Goal: Task Accomplishment & Management: Manage account settings

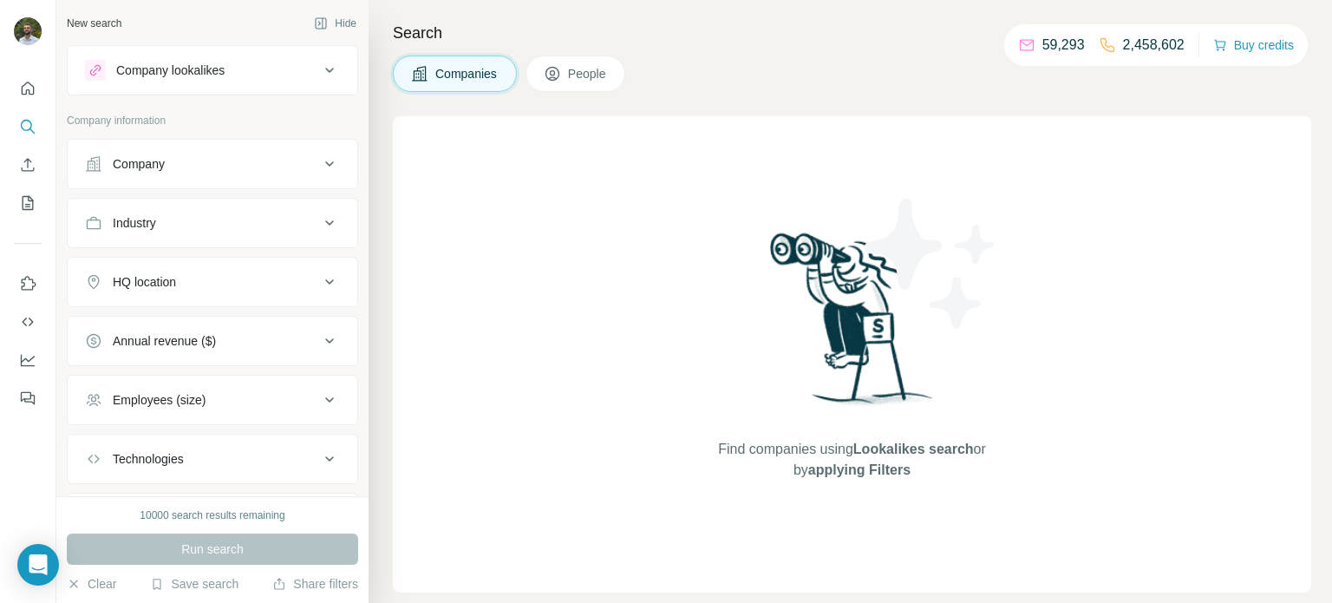
click at [265, 229] on div "Industry" at bounding box center [202, 222] width 234 height 17
click at [214, 271] on input at bounding box center [203, 266] width 214 height 19
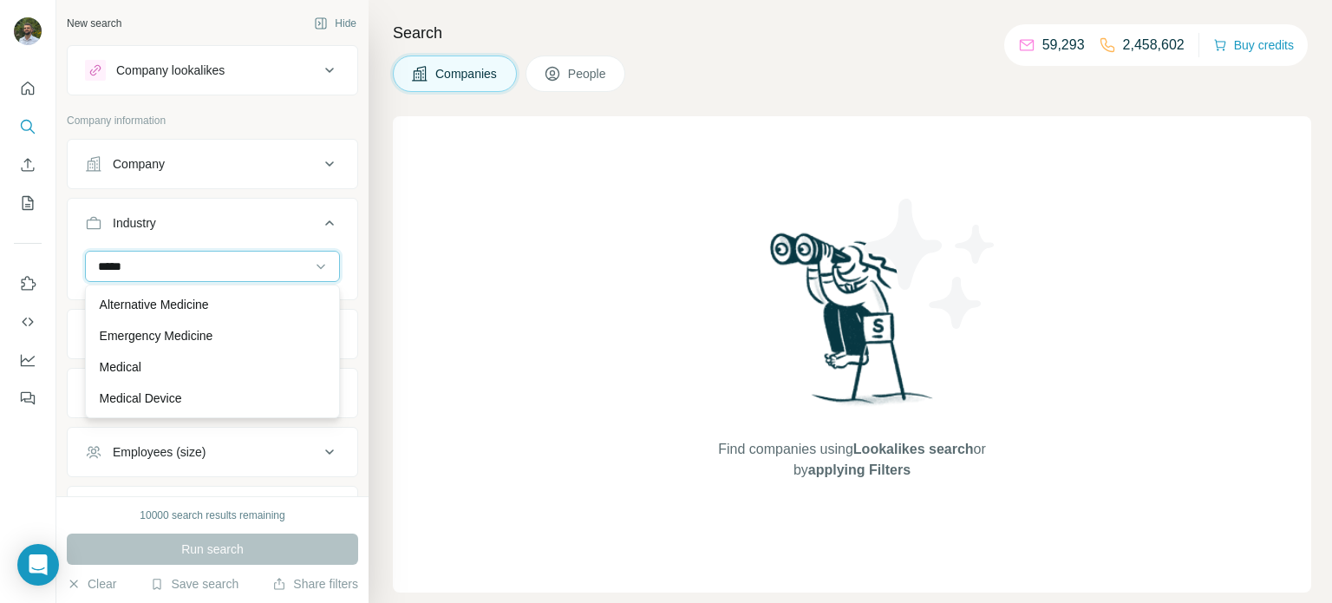
type input "******"
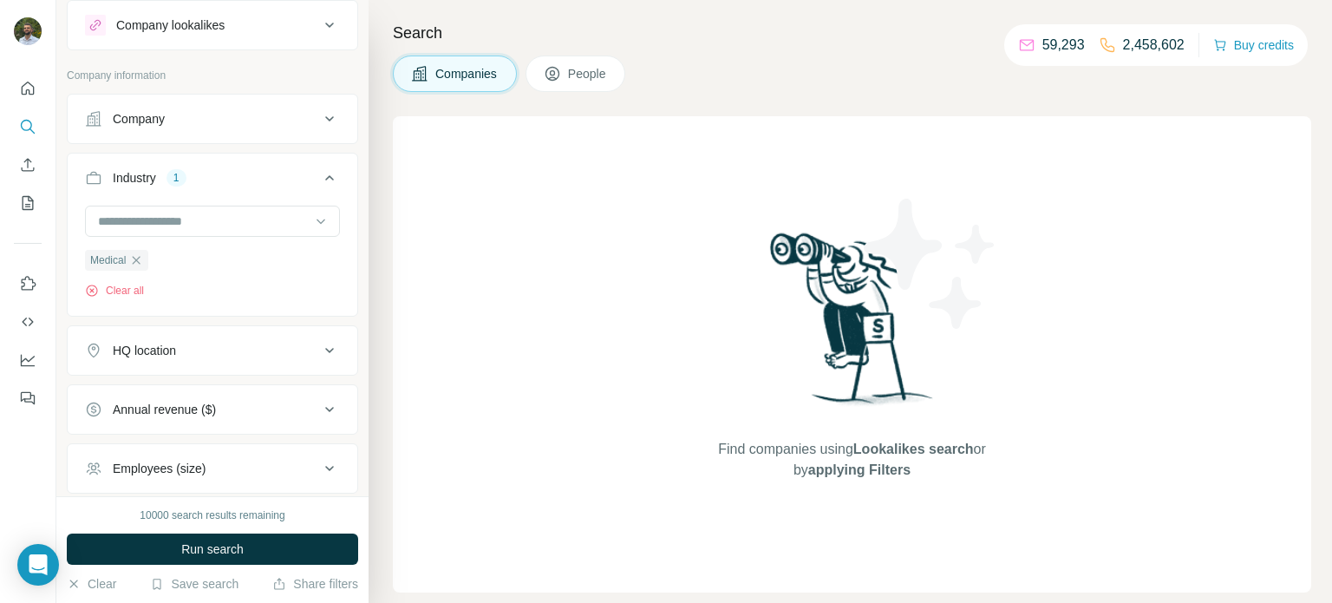
scroll to position [57, 0]
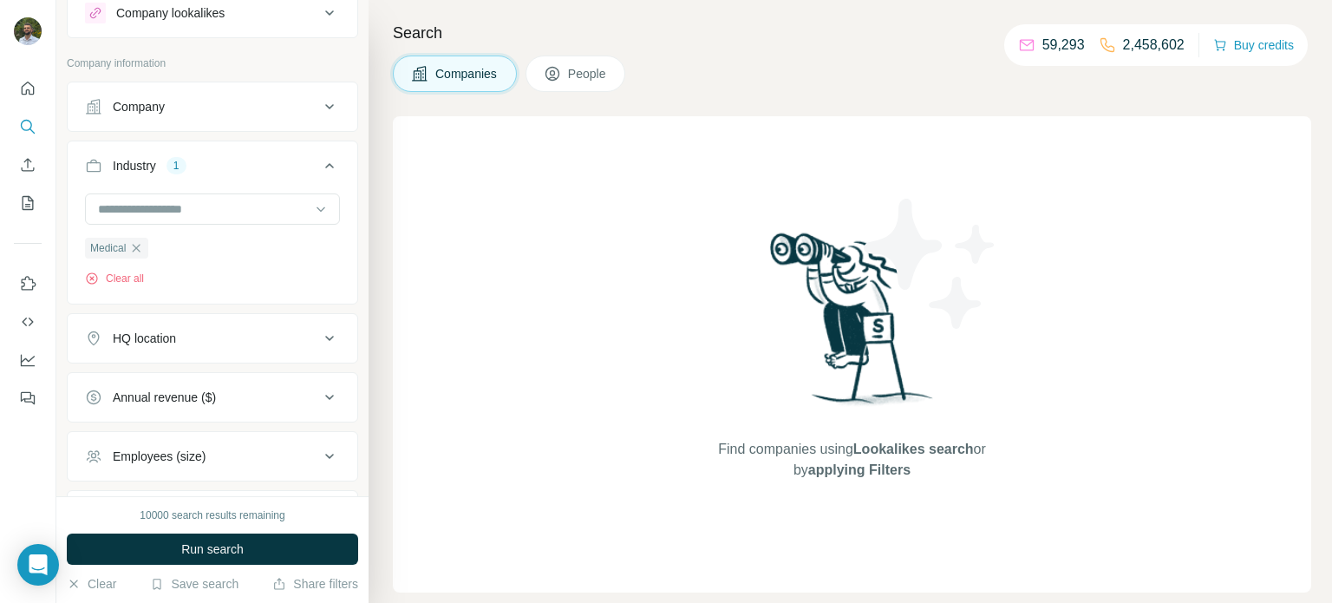
click at [220, 352] on button "HQ location" at bounding box center [213, 338] width 290 height 42
click at [223, 389] on input "text" at bounding box center [212, 381] width 255 height 31
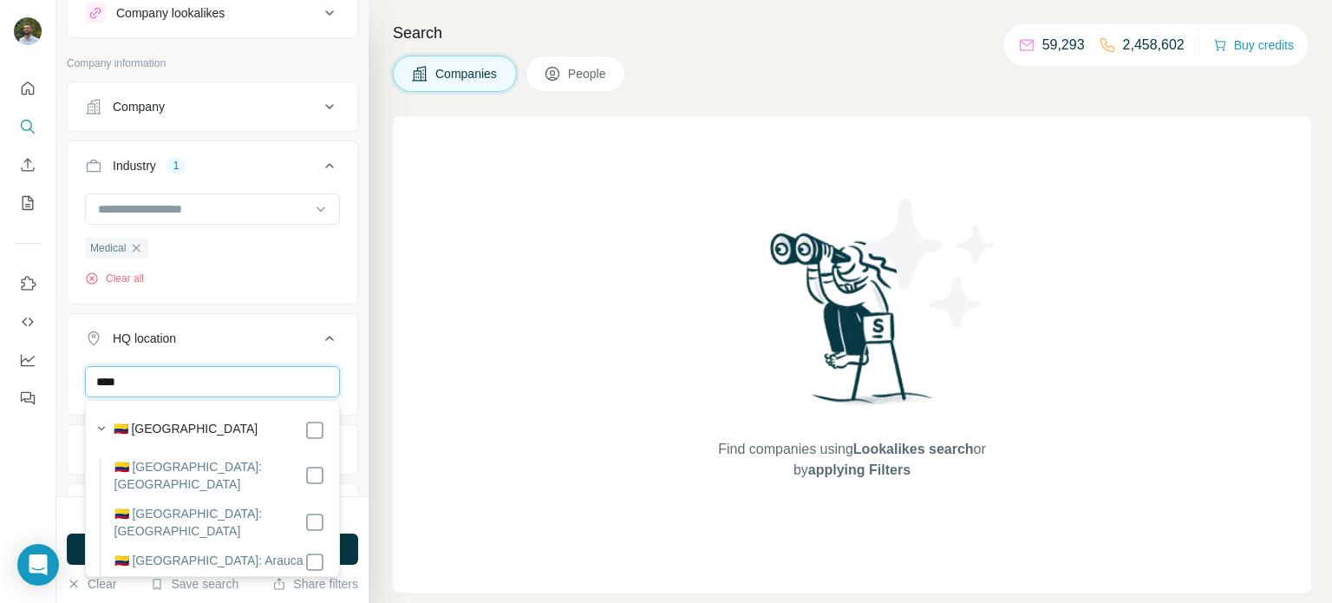
type input "****"
click at [229, 425] on div "🇨🇴 [GEOGRAPHIC_DATA]" at bounding box center [220, 430] width 212 height 21
click at [321, 338] on icon at bounding box center [329, 338] width 21 height 21
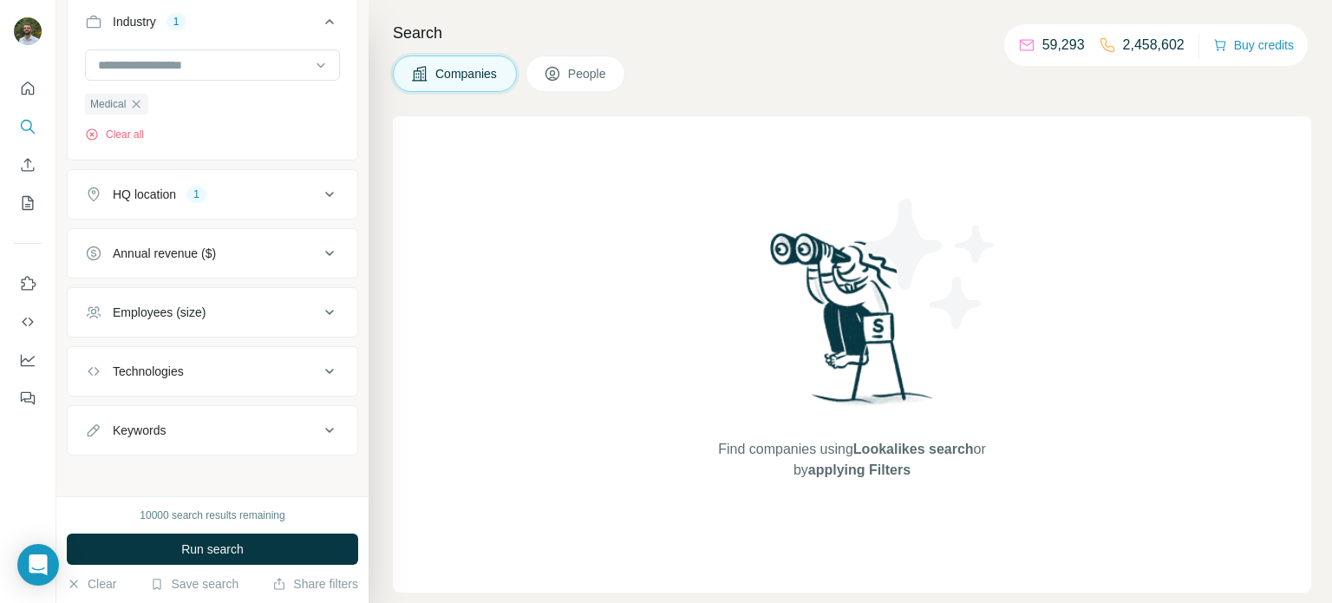
scroll to position [206, 0]
click at [204, 313] on div "Employees (size)" at bounding box center [159, 307] width 93 height 17
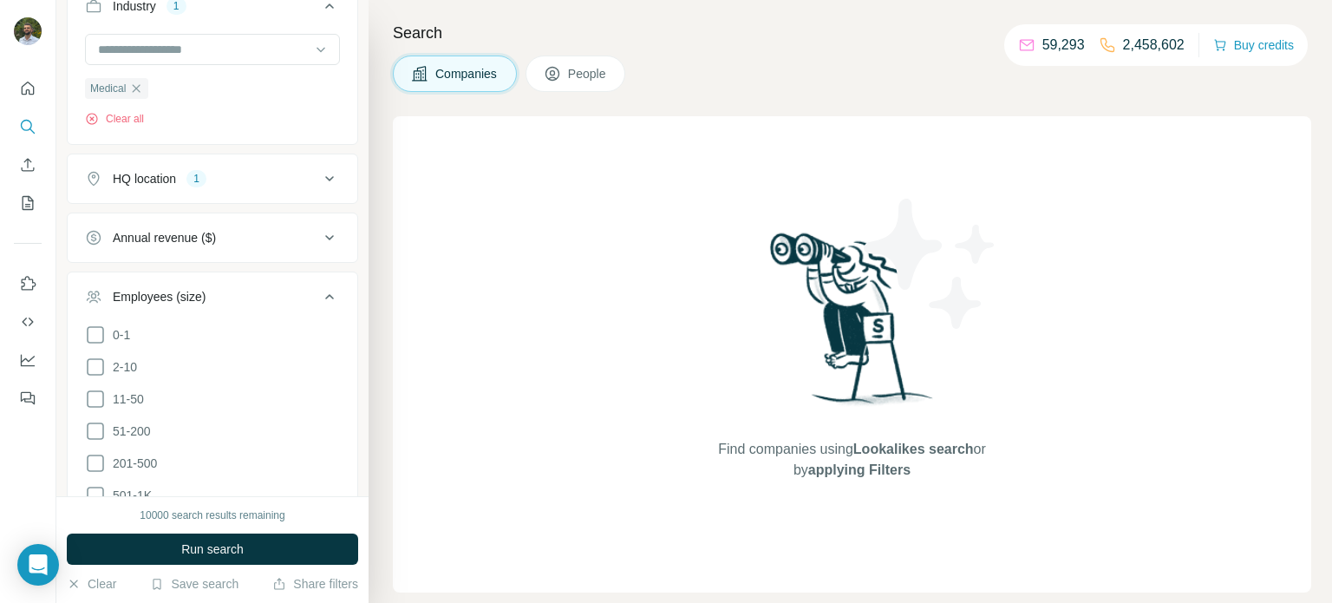
scroll to position [265, 0]
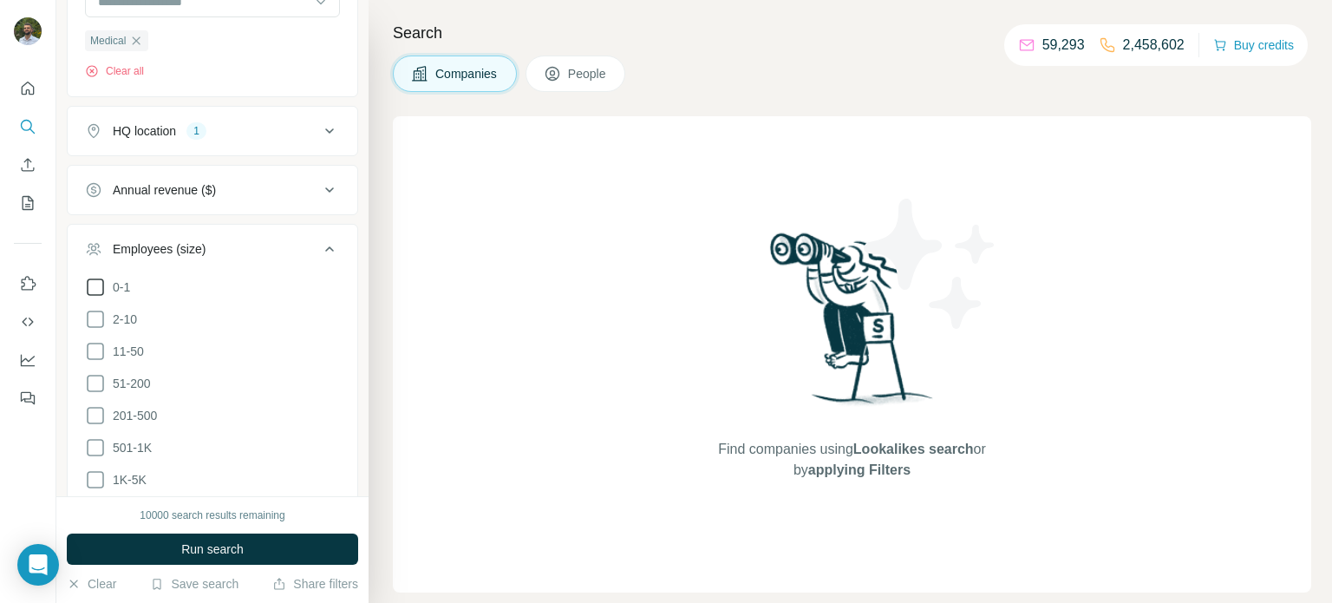
click at [117, 280] on span "0-1" at bounding box center [118, 286] width 24 height 17
click at [135, 333] on ul "0-1 2-10 11-50 [PHONE_NUMBER] 501-1K 1K-5K 5K-10K 10K-50K 50K-100K 100K-500K 50…" at bounding box center [212, 464] width 255 height 375
click at [135, 322] on span "2-10" at bounding box center [121, 319] width 31 height 17
click at [132, 357] on span "11-50" at bounding box center [125, 351] width 38 height 17
click at [136, 388] on span "51-200" at bounding box center [128, 383] width 45 height 17
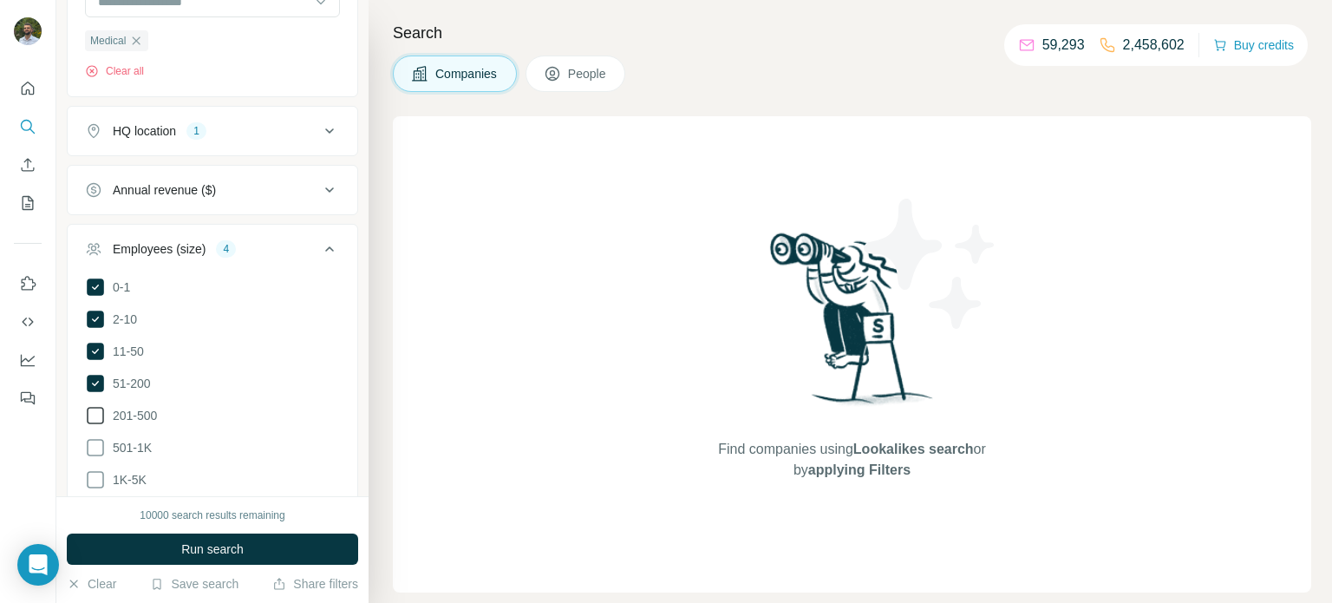
click at [139, 416] on span "201-500" at bounding box center [131, 415] width 51 height 17
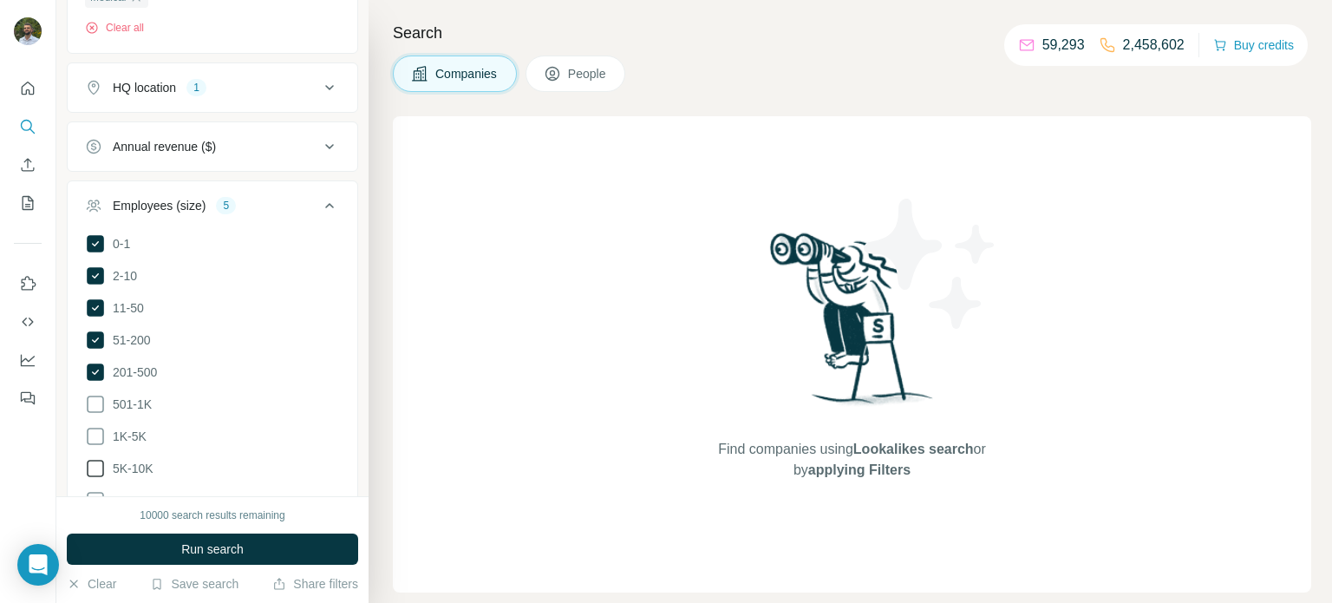
scroll to position [312, 0]
click at [306, 219] on button "Employees (size) 5" at bounding box center [213, 214] width 290 height 49
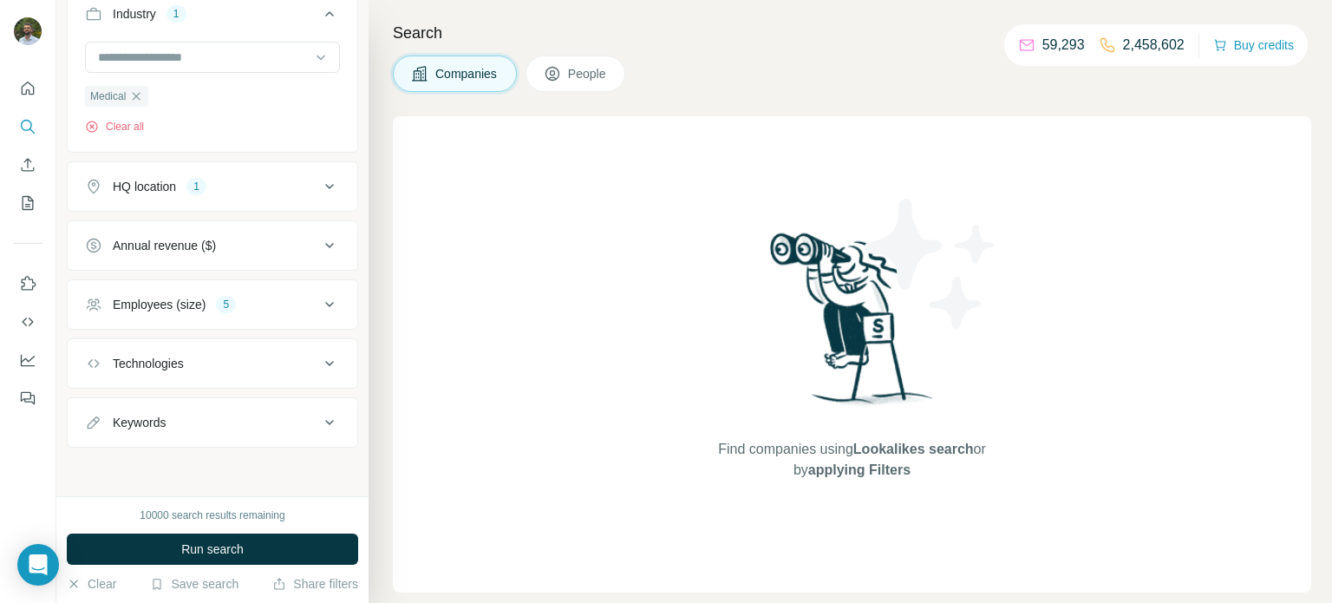
scroll to position [206, 0]
click at [255, 379] on button "Technologies" at bounding box center [213, 367] width 290 height 42
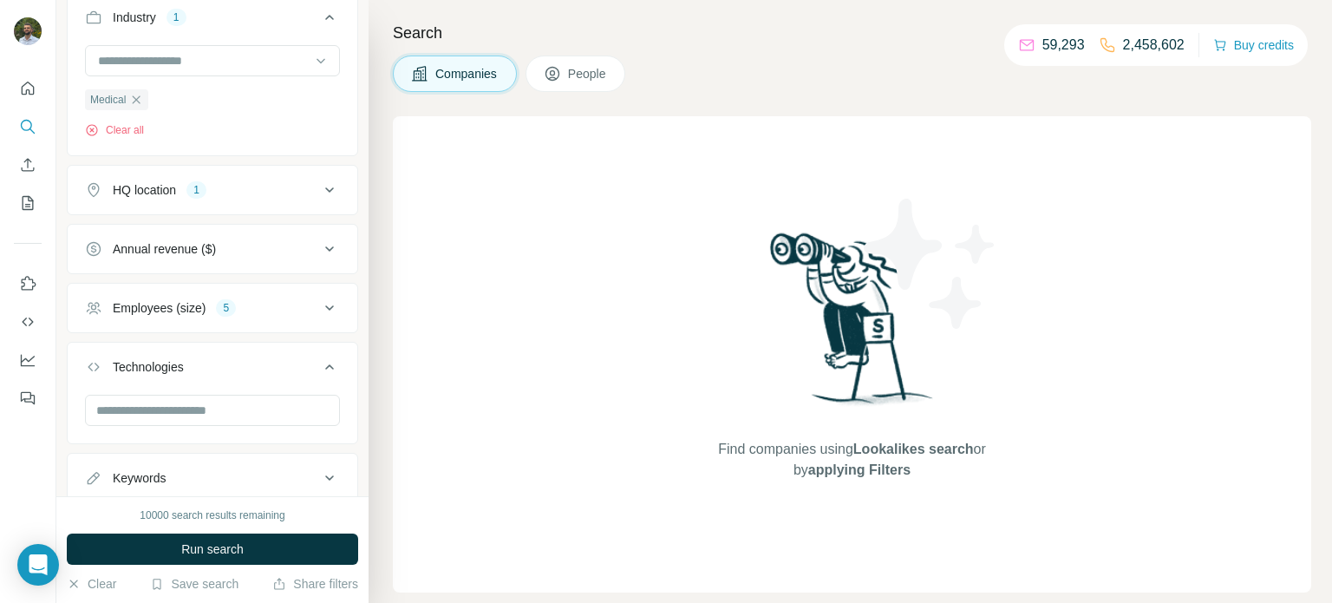
click at [257, 368] on div "Technologies" at bounding box center [202, 366] width 234 height 17
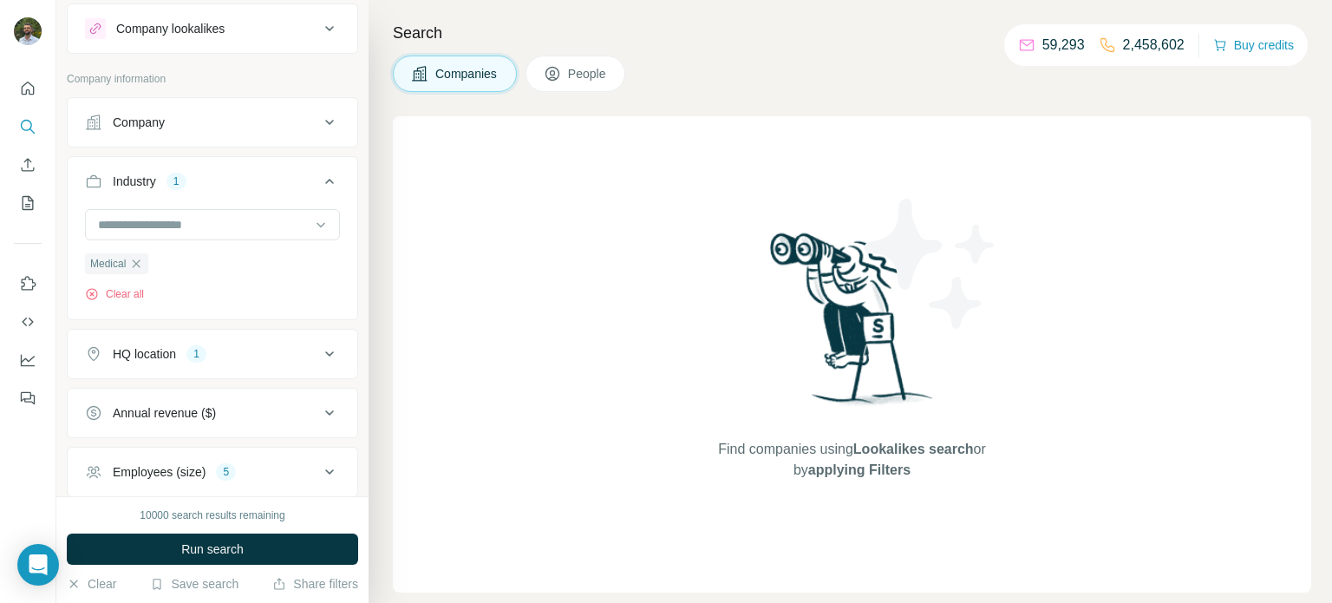
scroll to position [123, 0]
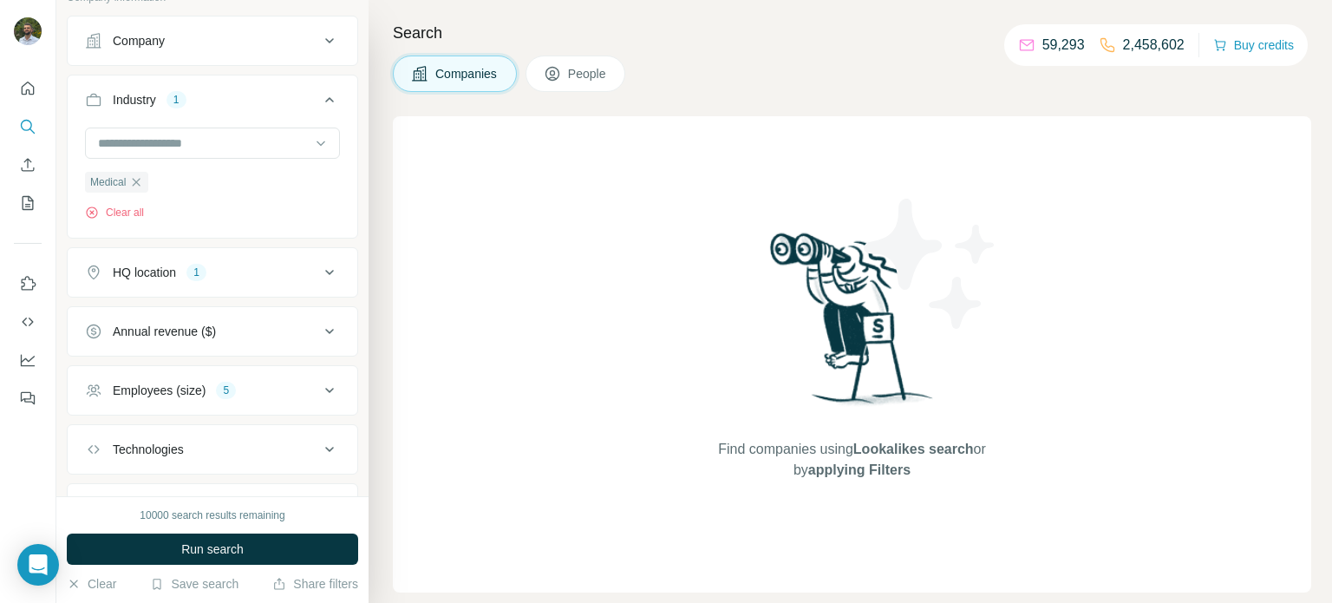
click at [584, 72] on span "People" at bounding box center [588, 73] width 40 height 17
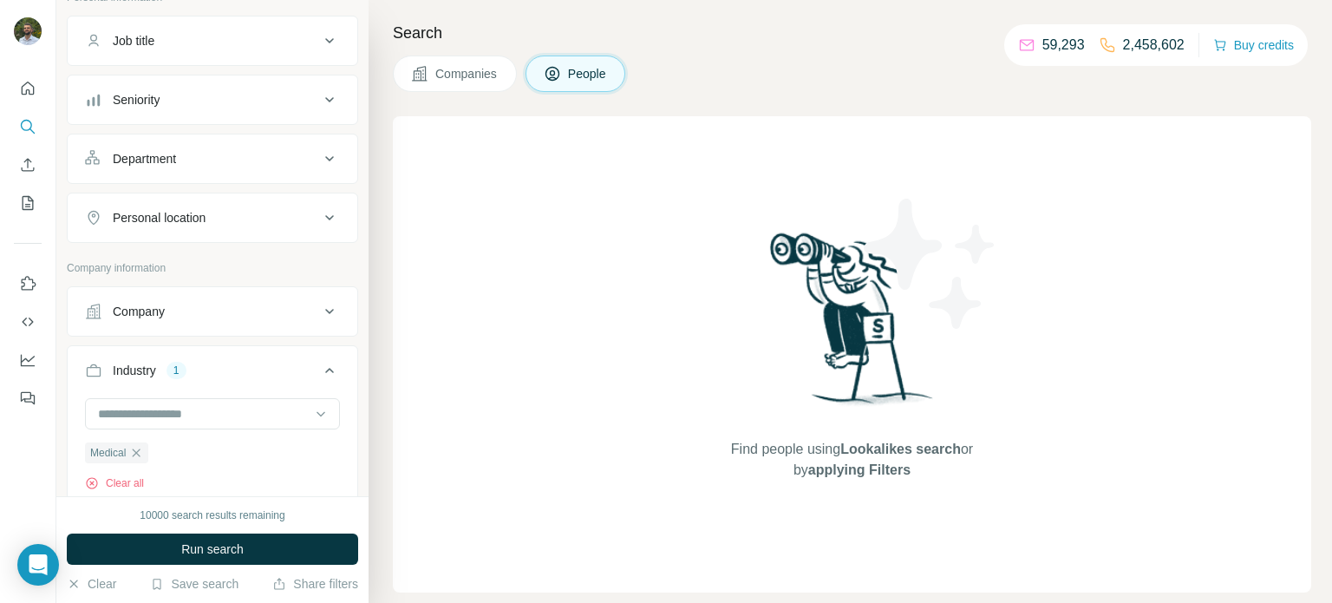
scroll to position [392, 0]
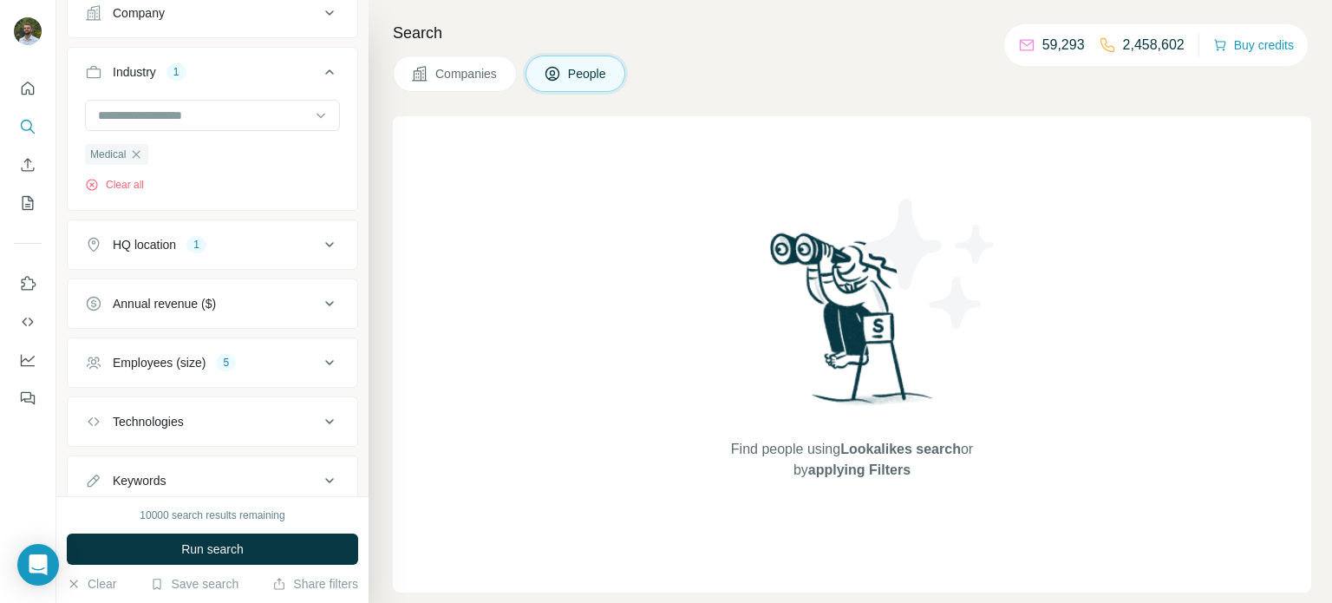
scroll to position [442, 0]
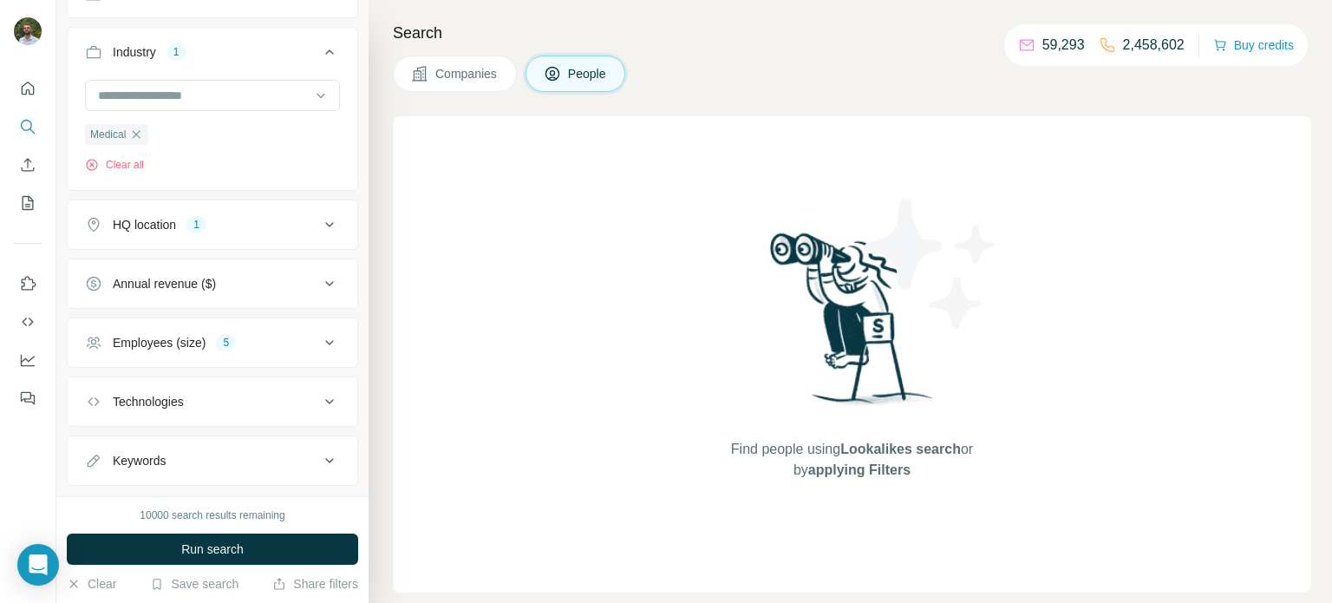
click at [125, 230] on div "HQ location" at bounding box center [144, 224] width 63 height 17
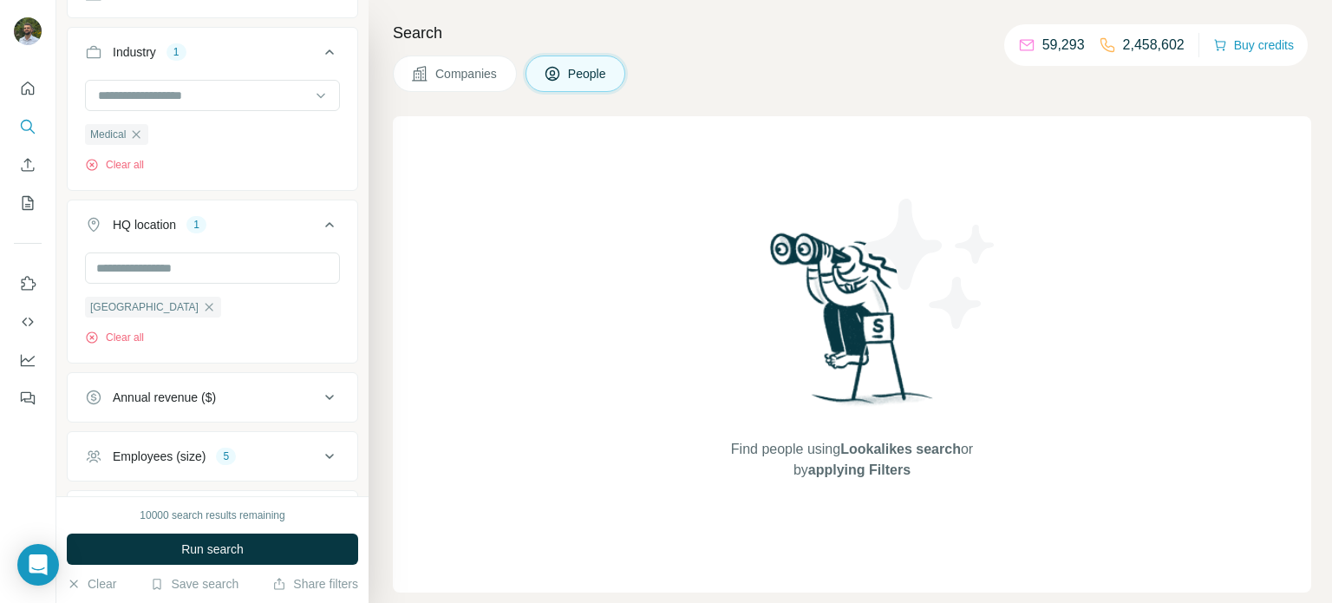
click at [171, 227] on div "HQ location" at bounding box center [144, 224] width 63 height 17
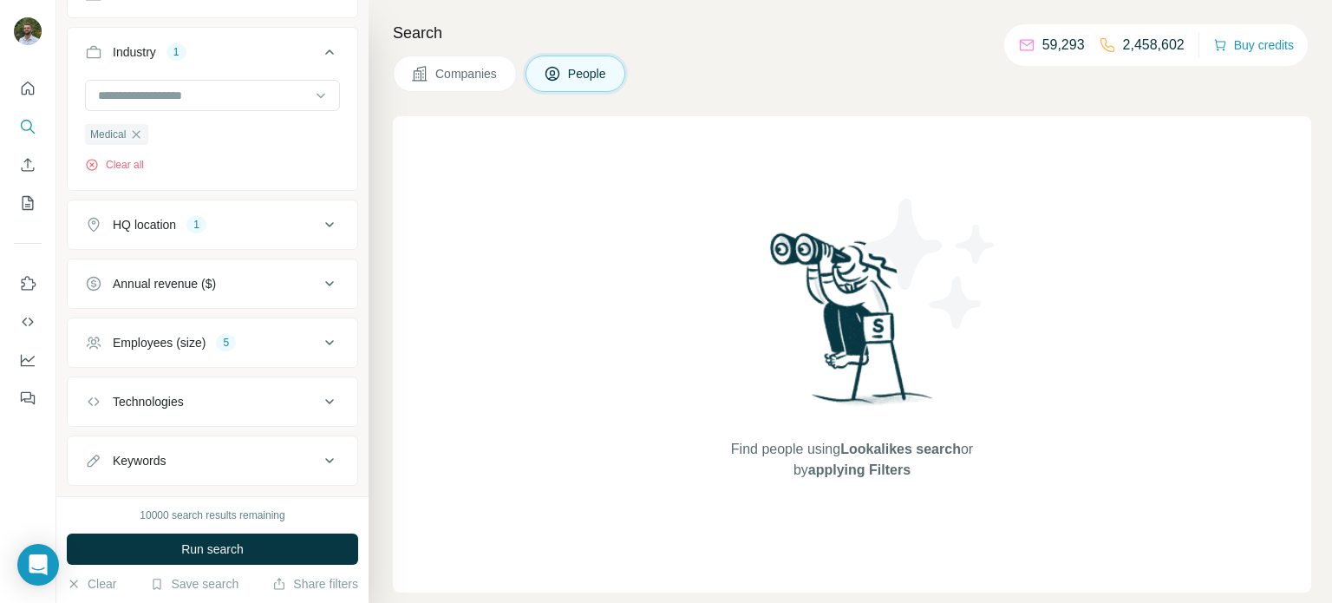
click at [164, 334] on div "Employees (size)" at bounding box center [159, 342] width 93 height 17
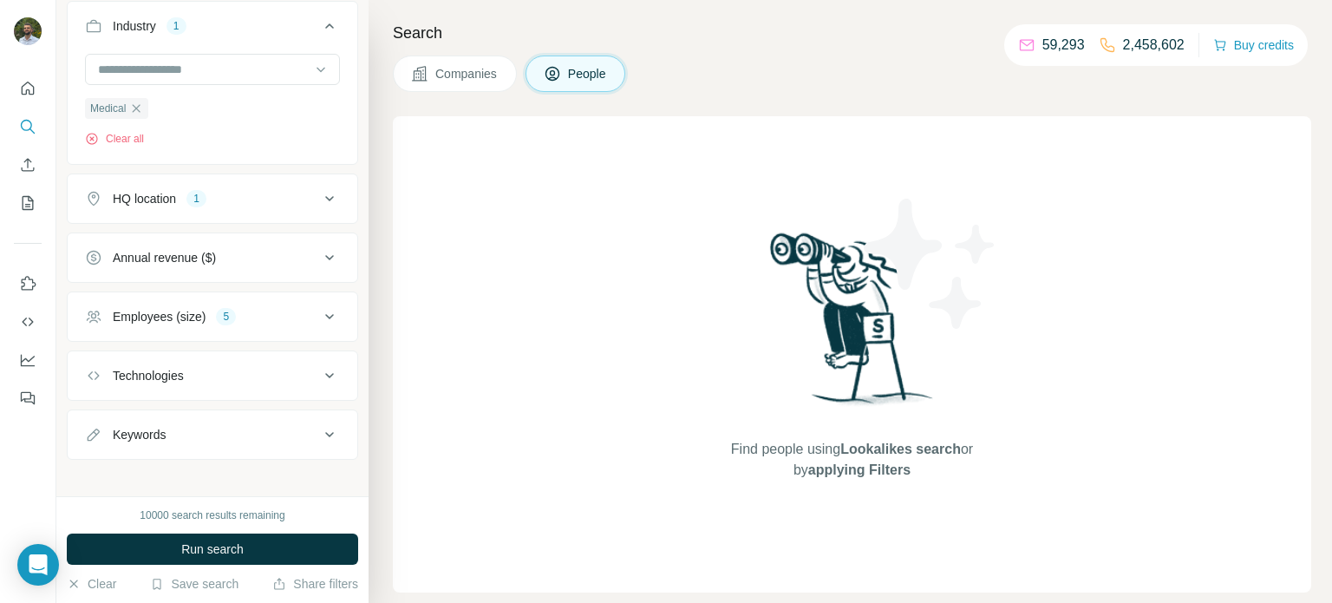
scroll to position [475, 0]
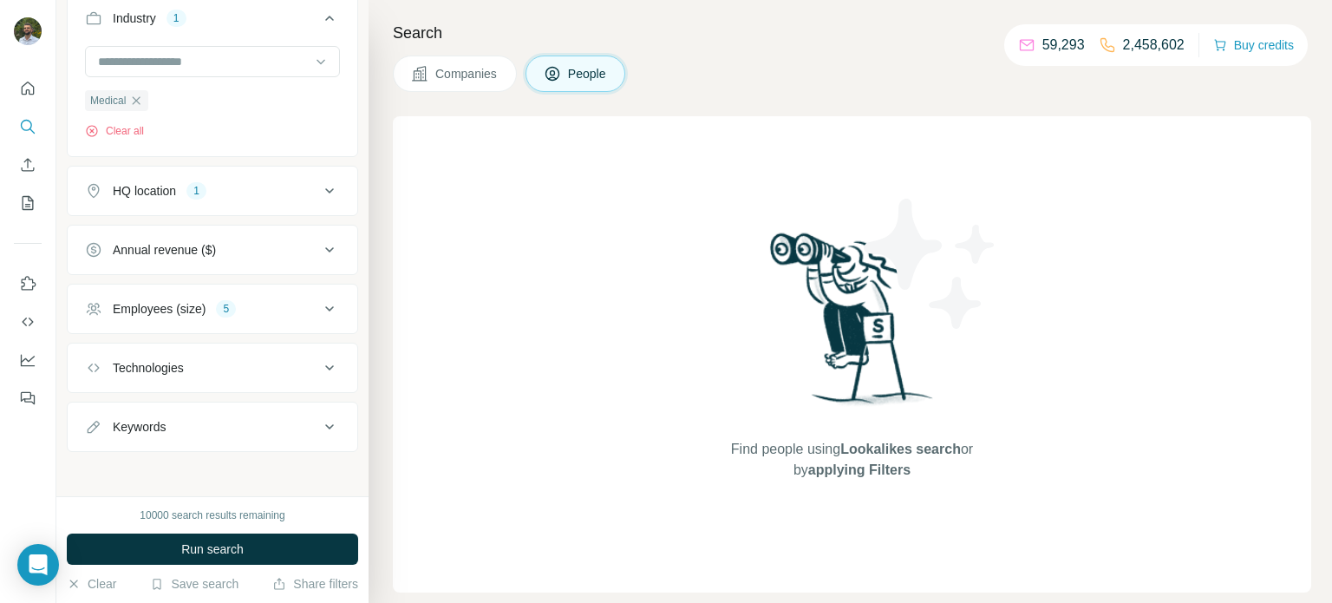
click at [177, 369] on div "Technologies" at bounding box center [148, 367] width 71 height 17
click at [179, 539] on button "Run search" at bounding box center [212, 548] width 291 height 31
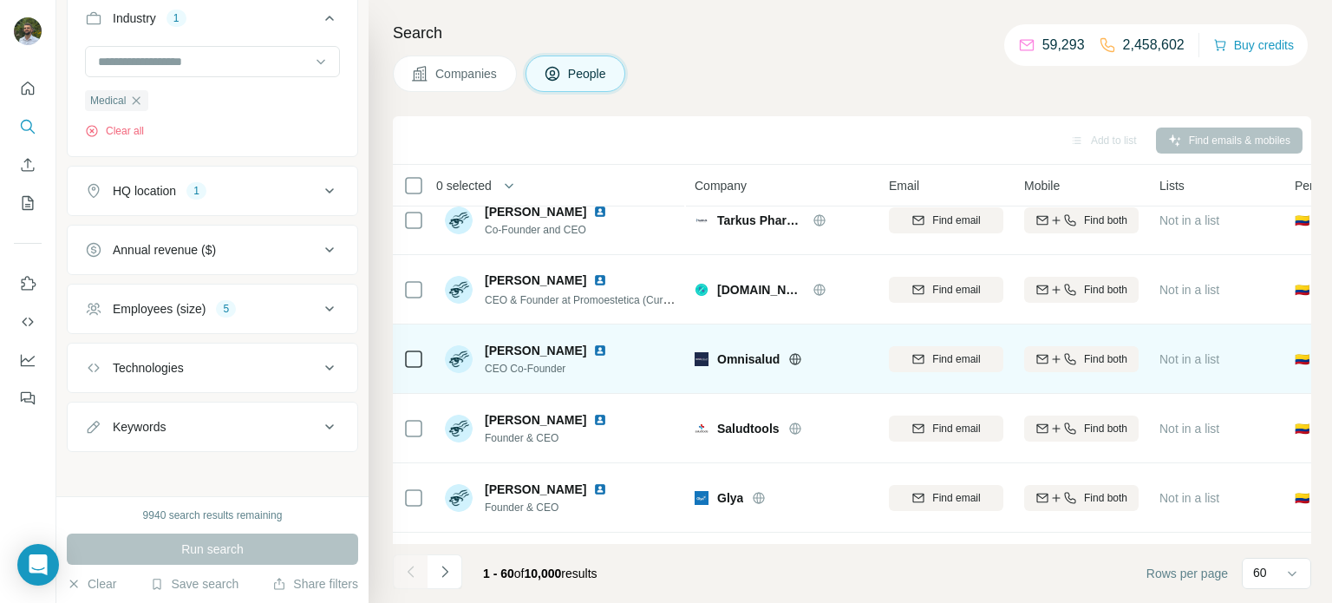
scroll to position [0, 0]
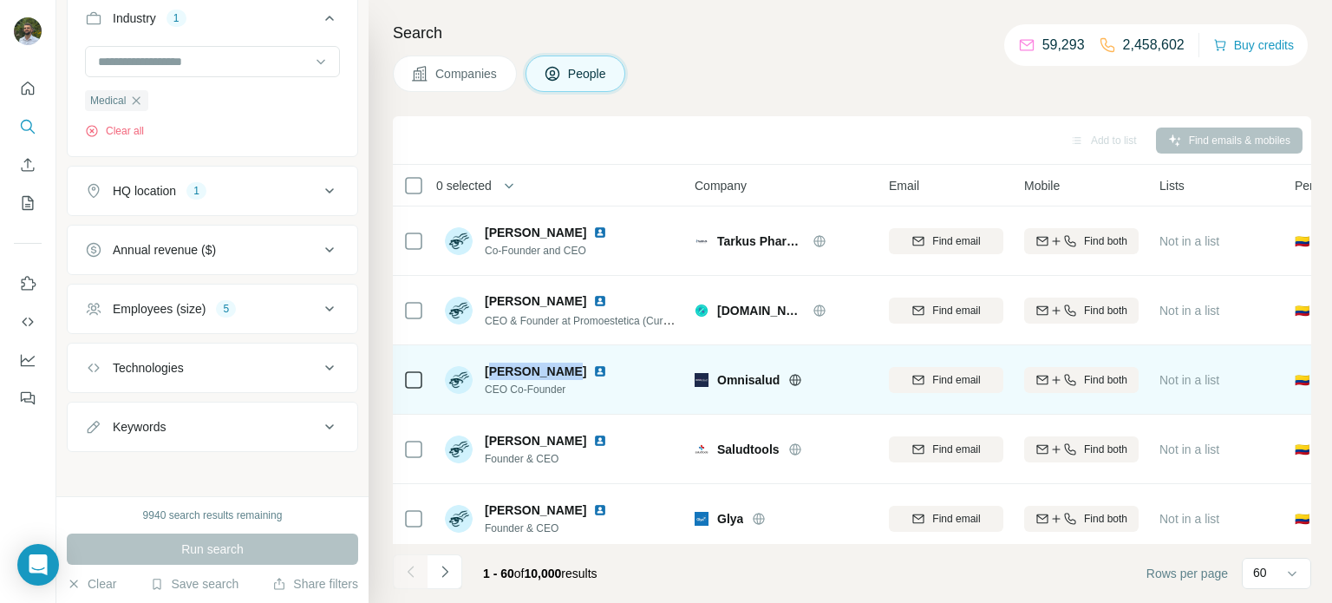
drag, startPoint x: 492, startPoint y: 374, endPoint x: 579, endPoint y: 376, distance: 86.8
click at [574, 376] on div "[PERSON_NAME]" at bounding box center [556, 371] width 143 height 17
click at [614, 376] on div at bounding box center [621, 371] width 14 height 14
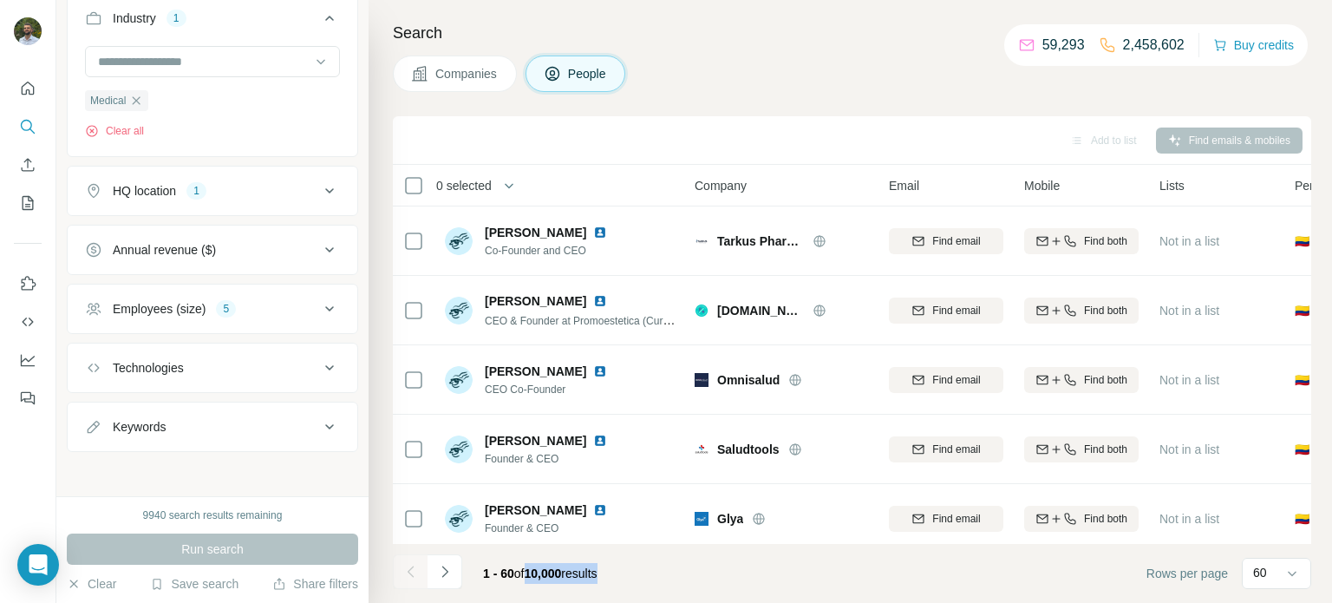
drag, startPoint x: 529, startPoint y: 580, endPoint x: 630, endPoint y: 577, distance: 100.7
click at [612, 577] on div "1 - 60 of 10,000 results" at bounding box center [540, 573] width 142 height 38
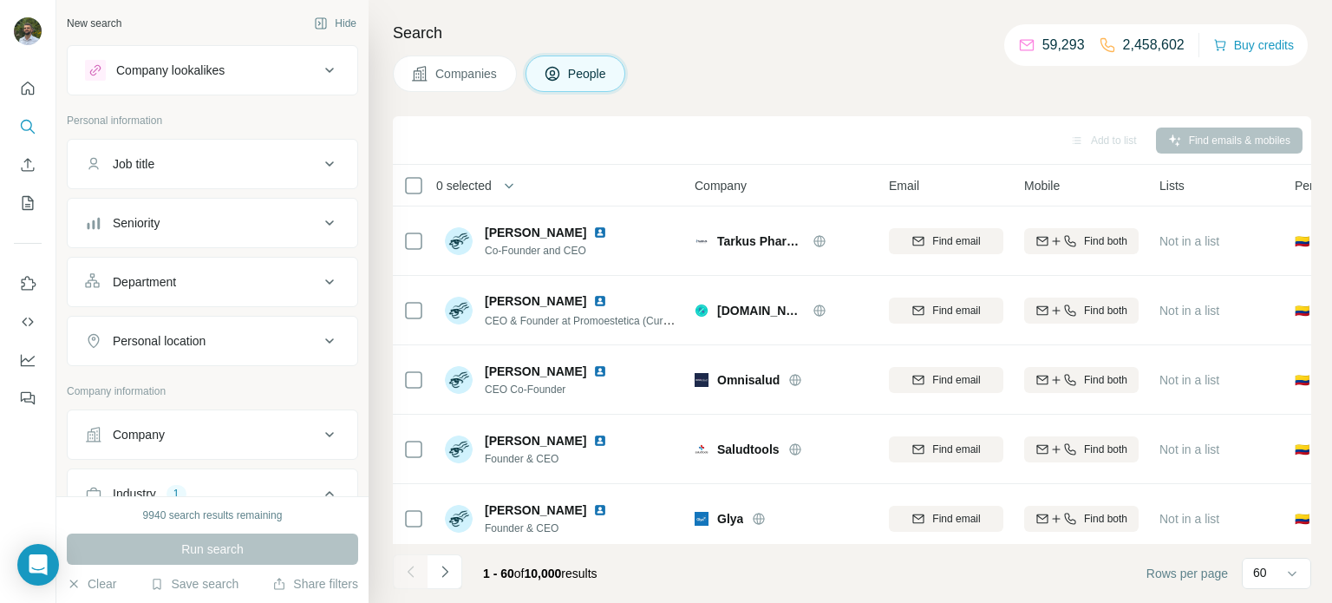
click at [208, 160] on div "Job title" at bounding box center [202, 163] width 234 height 17
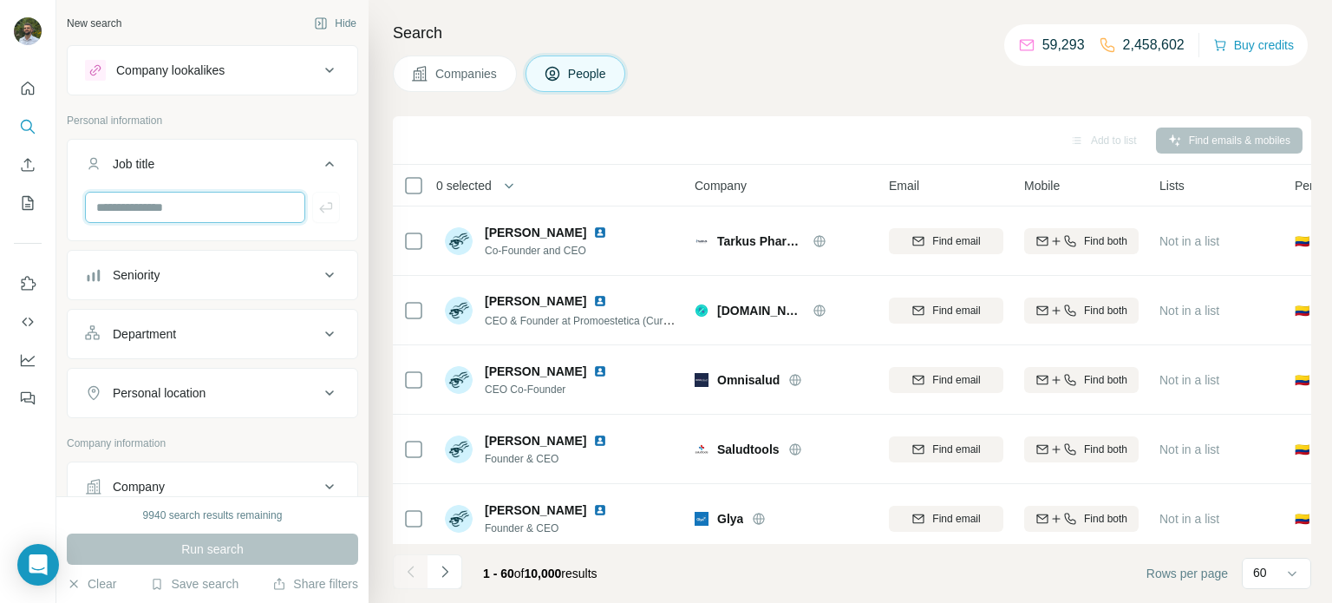
click at [220, 205] on input "text" at bounding box center [195, 207] width 220 height 31
type input "*"
type input "**********"
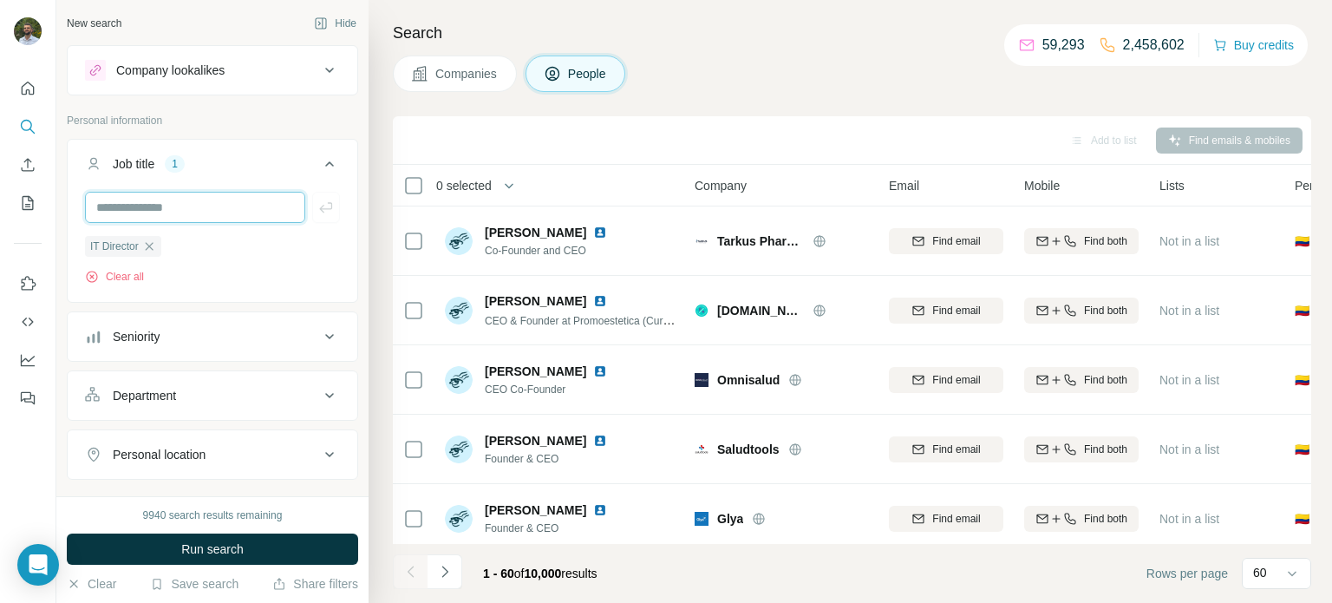
click at [186, 207] on input "text" at bounding box center [195, 207] width 220 height 31
type input "**********"
click at [198, 214] on input "text" at bounding box center [195, 207] width 220 height 31
type input "*"
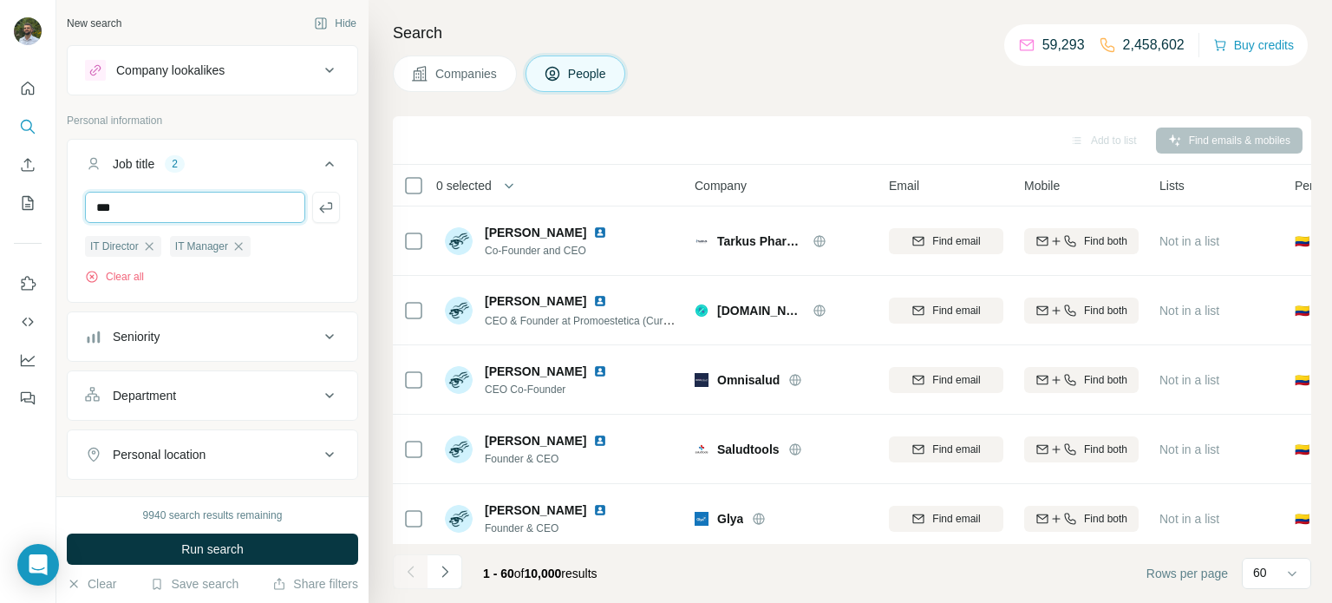
type input "**"
type input "***"
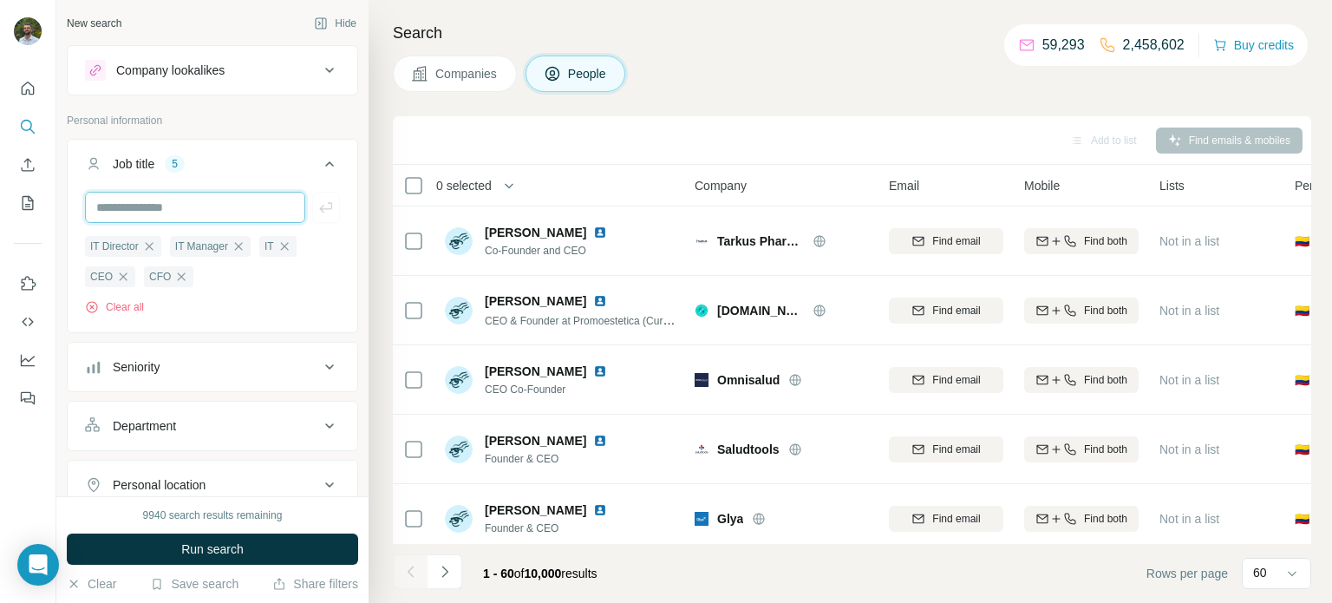
click at [157, 209] on input "text" at bounding box center [195, 207] width 220 height 31
type input "***"
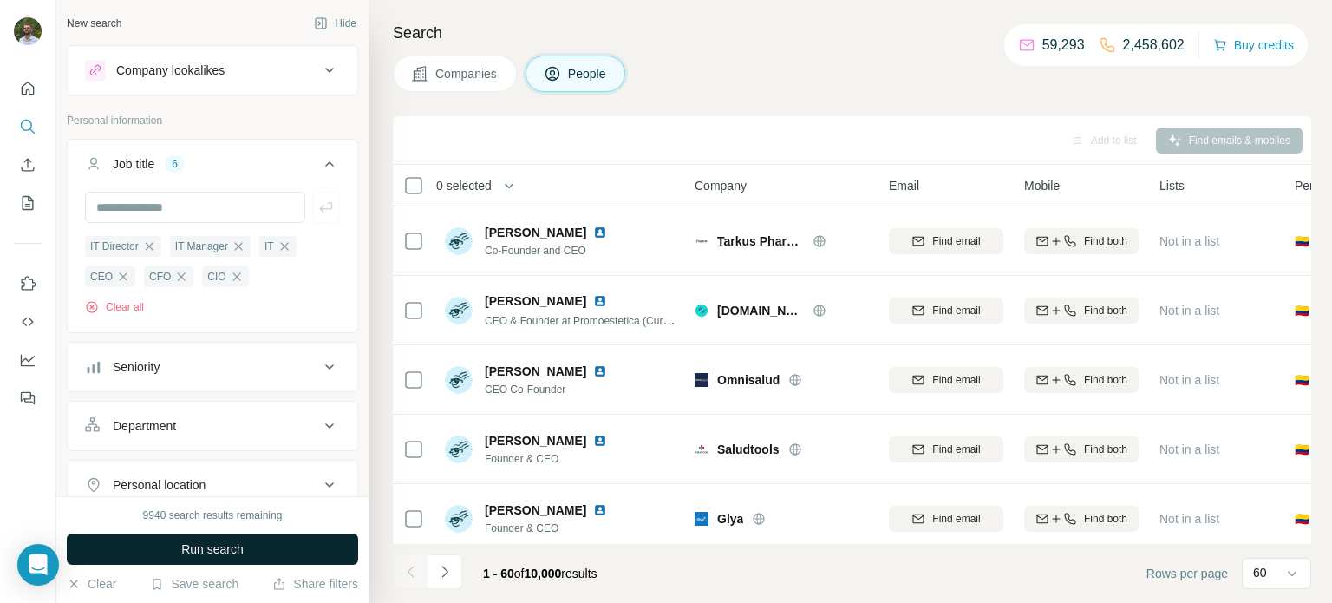
click at [199, 555] on span "Run search" at bounding box center [212, 548] width 62 height 17
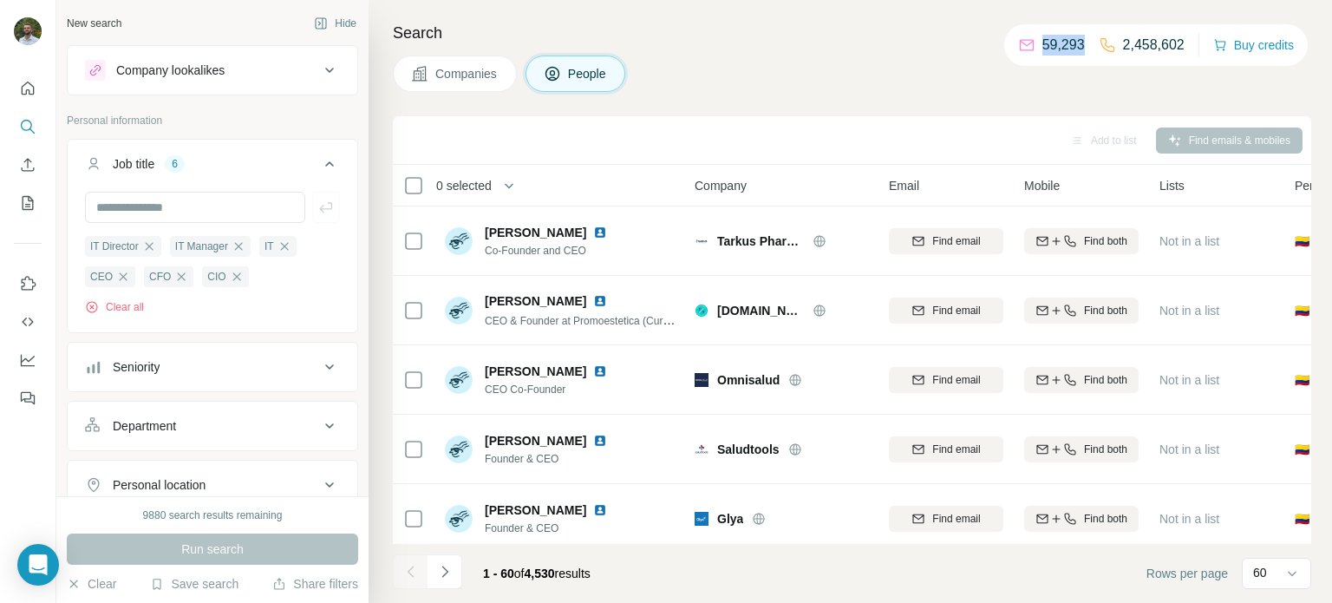
drag, startPoint x: 1020, startPoint y: 41, endPoint x: 1078, endPoint y: 49, distance: 58.8
click at [1078, 49] on div "59,293 2,458,602" at bounding box center [1101, 45] width 167 height 24
click at [1099, 52] on icon at bounding box center [1107, 44] width 17 height 17
drag, startPoint x: 1134, startPoint y: 51, endPoint x: 1177, endPoint y: 54, distance: 43.4
click at [1176, 54] on p "2,458,602" at bounding box center [1154, 45] width 62 height 21
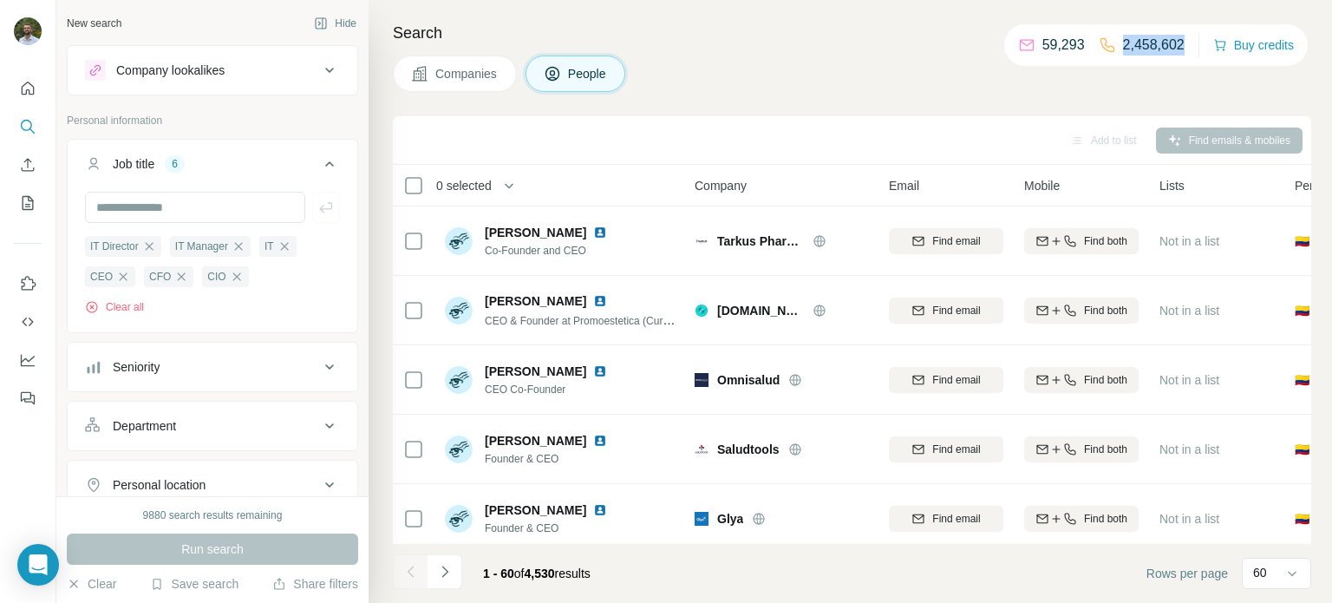
click at [1177, 54] on p "2,458,602" at bounding box center [1154, 45] width 62 height 21
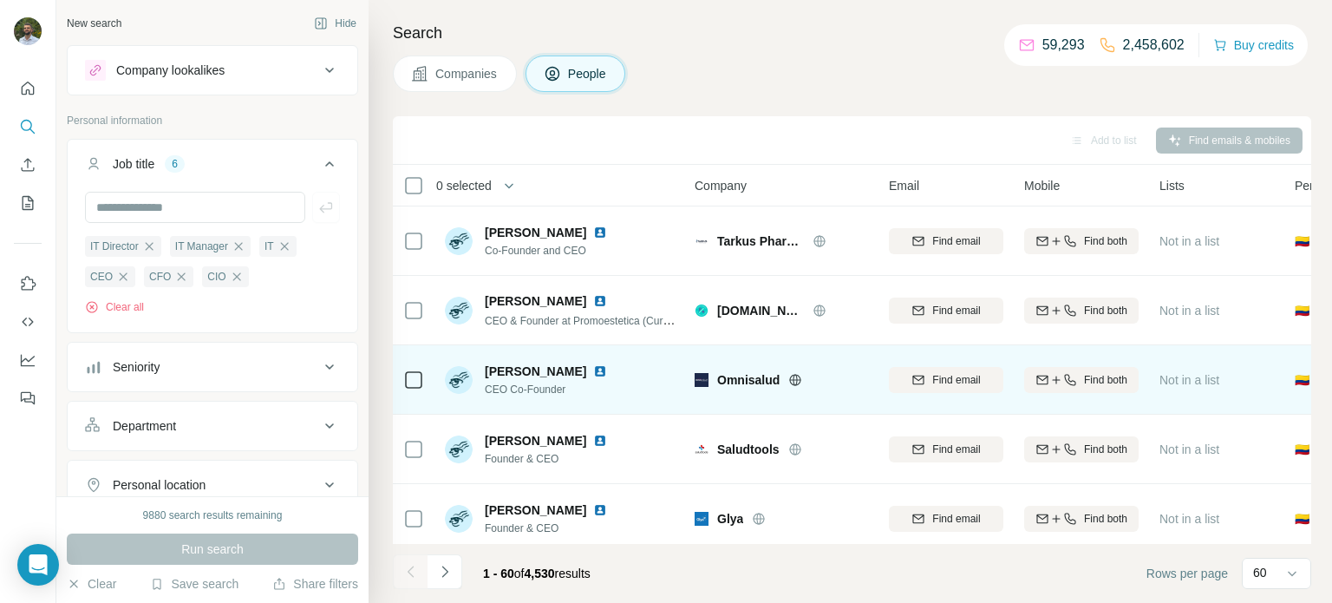
scroll to position [17, 0]
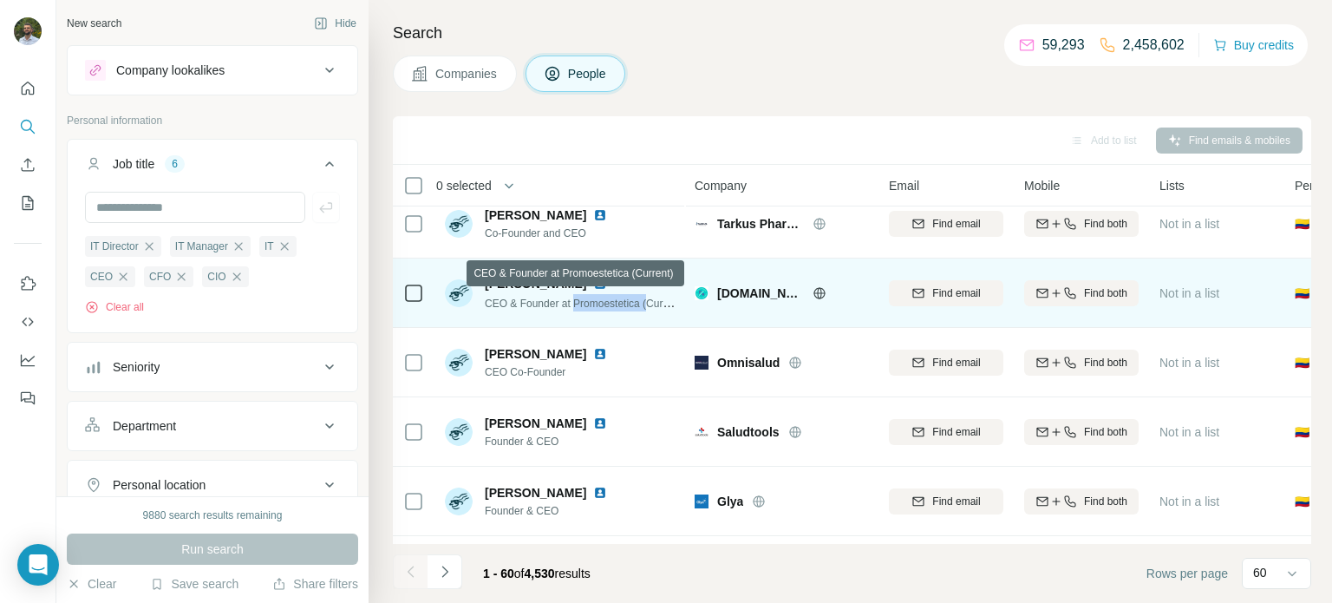
drag, startPoint x: 575, startPoint y: 304, endPoint x: 651, endPoint y: 304, distance: 76.3
click at [651, 304] on span "CEO & Founder at Promoestetica (Current)" at bounding box center [585, 303] width 200 height 14
click at [646, 304] on span "CEO & Founder at Promoestetica (Current)" at bounding box center [585, 303] width 200 height 14
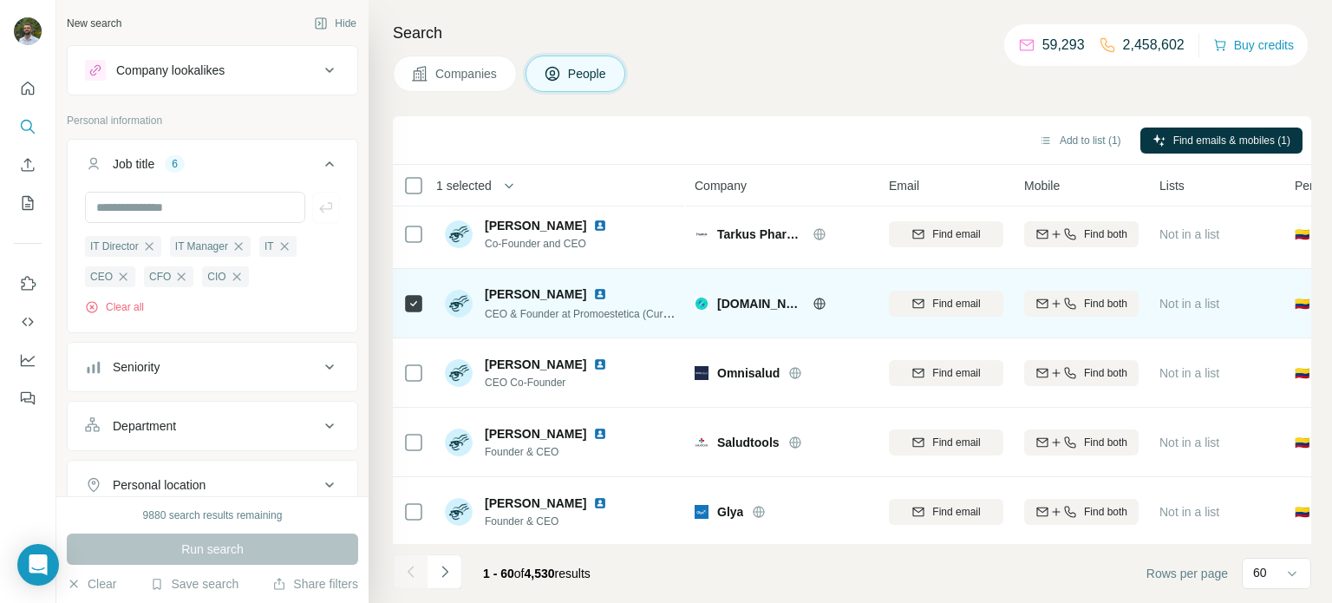
scroll to position [0, 0]
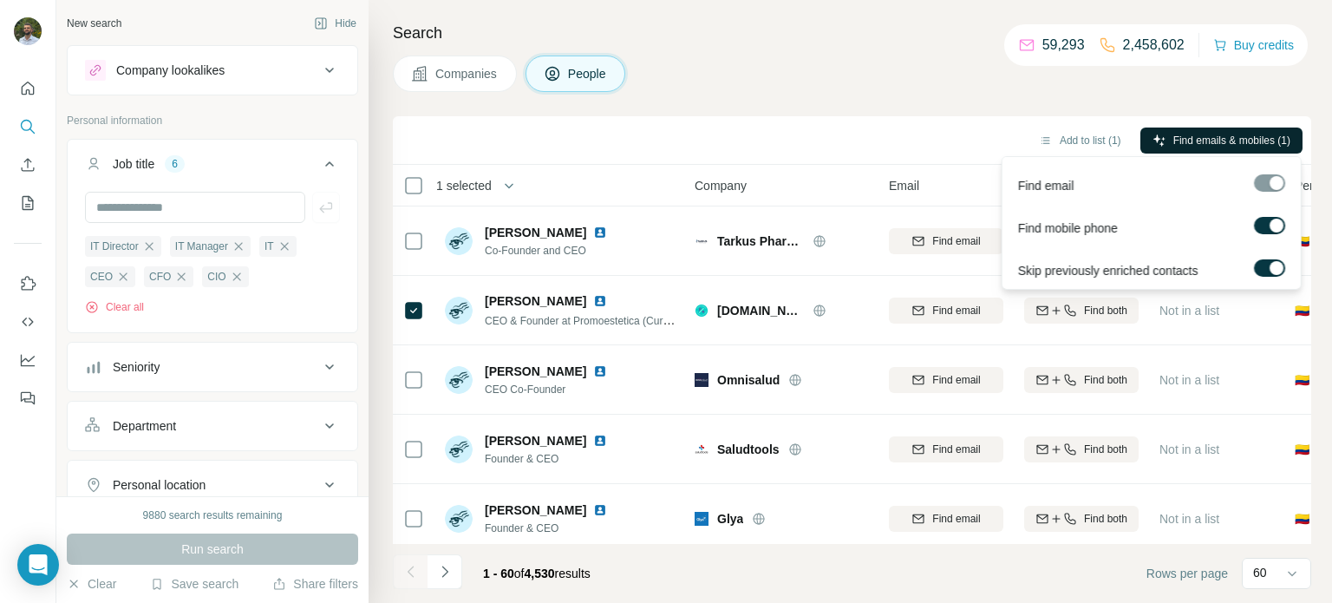
click at [1175, 143] on span "Find emails & mobiles (1)" at bounding box center [1232, 141] width 117 height 16
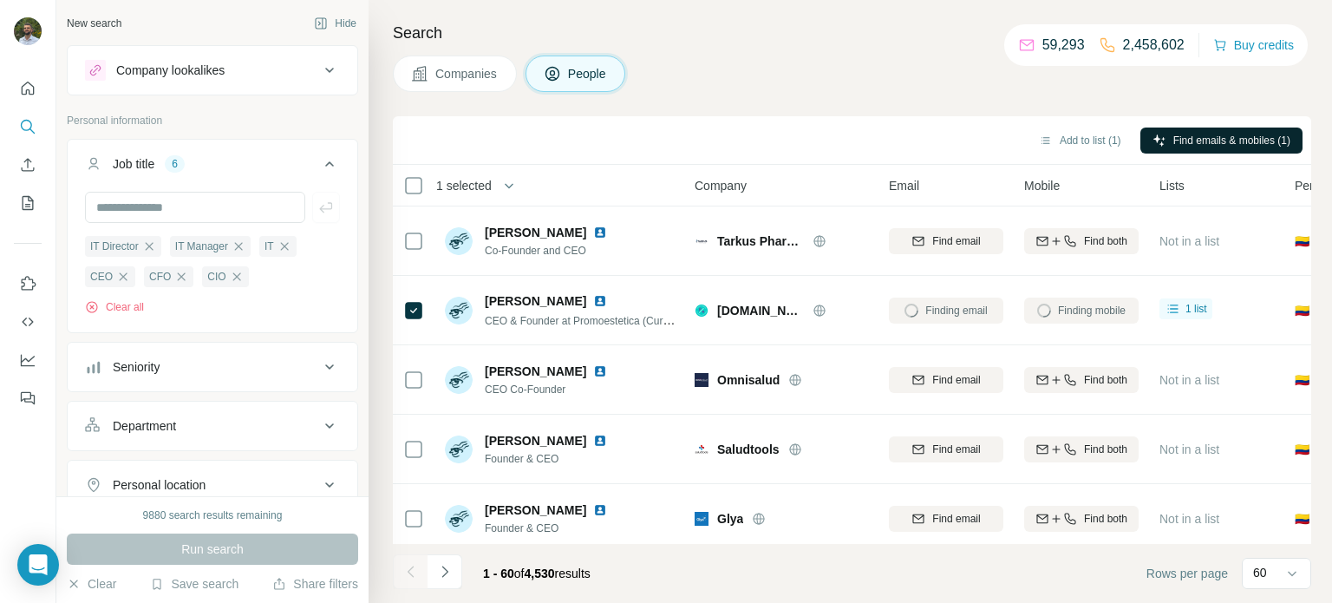
click at [899, 105] on div "Search Companies People Add to list (1) Find emails & mobiles (1) 1 selected Pe…" at bounding box center [851, 301] width 964 height 603
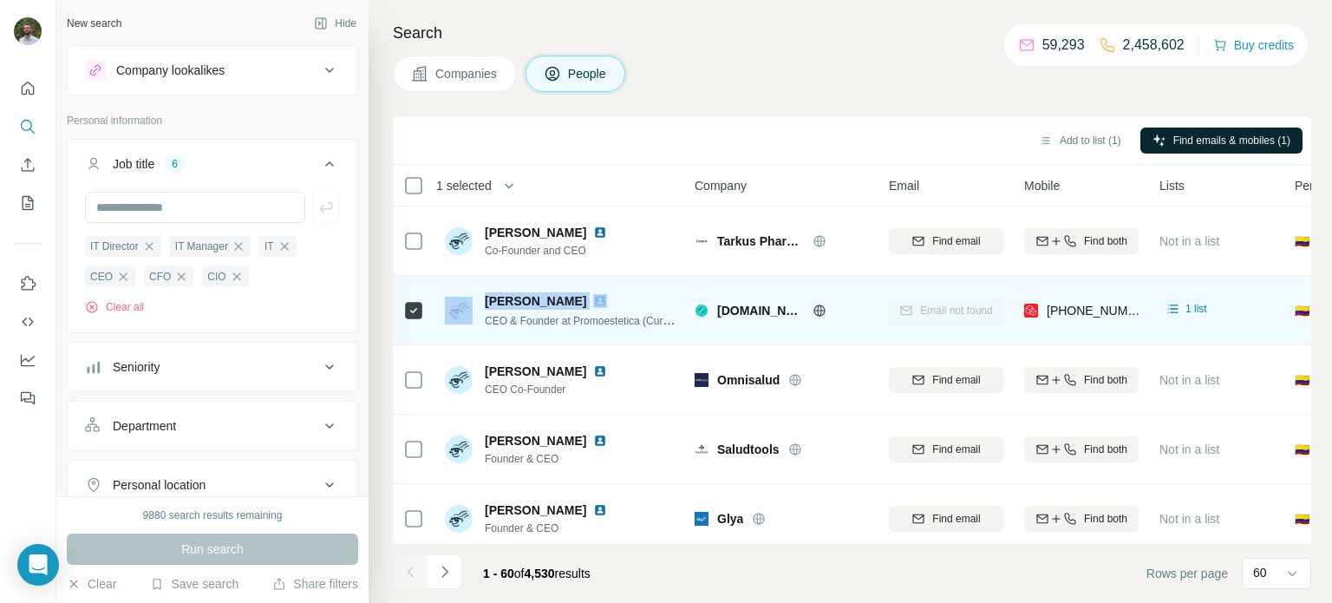
drag, startPoint x: 476, startPoint y: 291, endPoint x: 546, endPoint y: 296, distance: 69.5
click at [546, 296] on div "[PERSON_NAME] CEO & Founder at Promoestetica (Current)" at bounding box center [560, 310] width 231 height 36
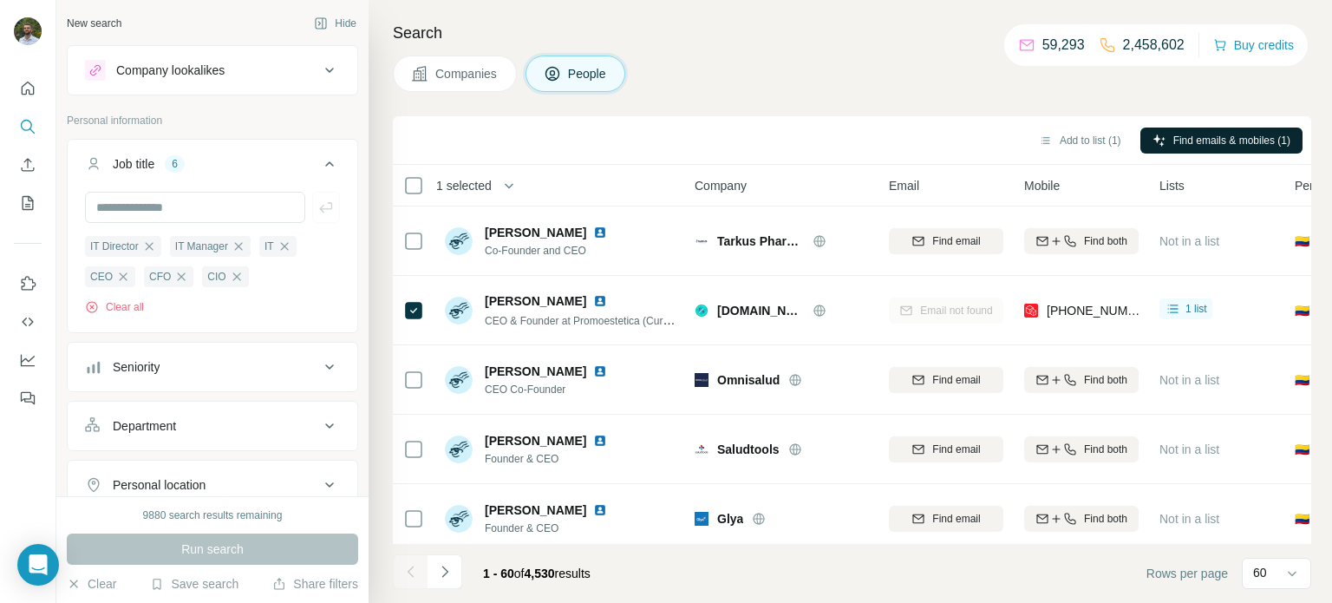
click at [743, 92] on div "Search Companies People Add to list (1) Find emails & mobiles (1) 1 selected Pe…" at bounding box center [851, 301] width 964 height 603
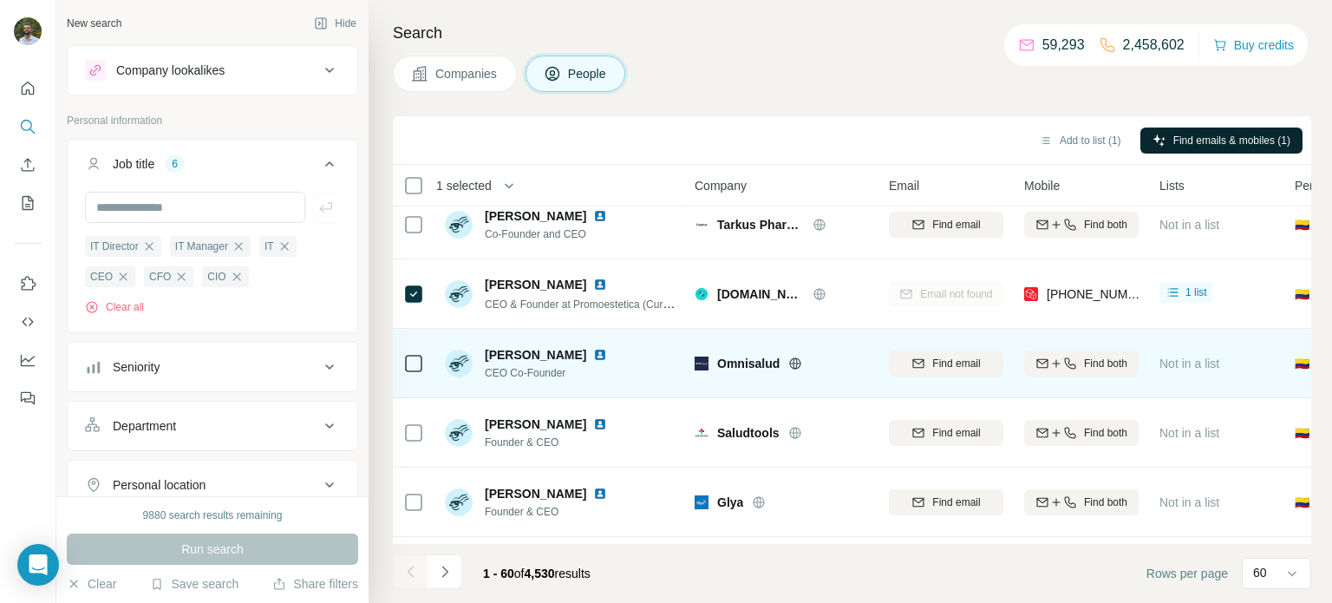
scroll to position [17, 0]
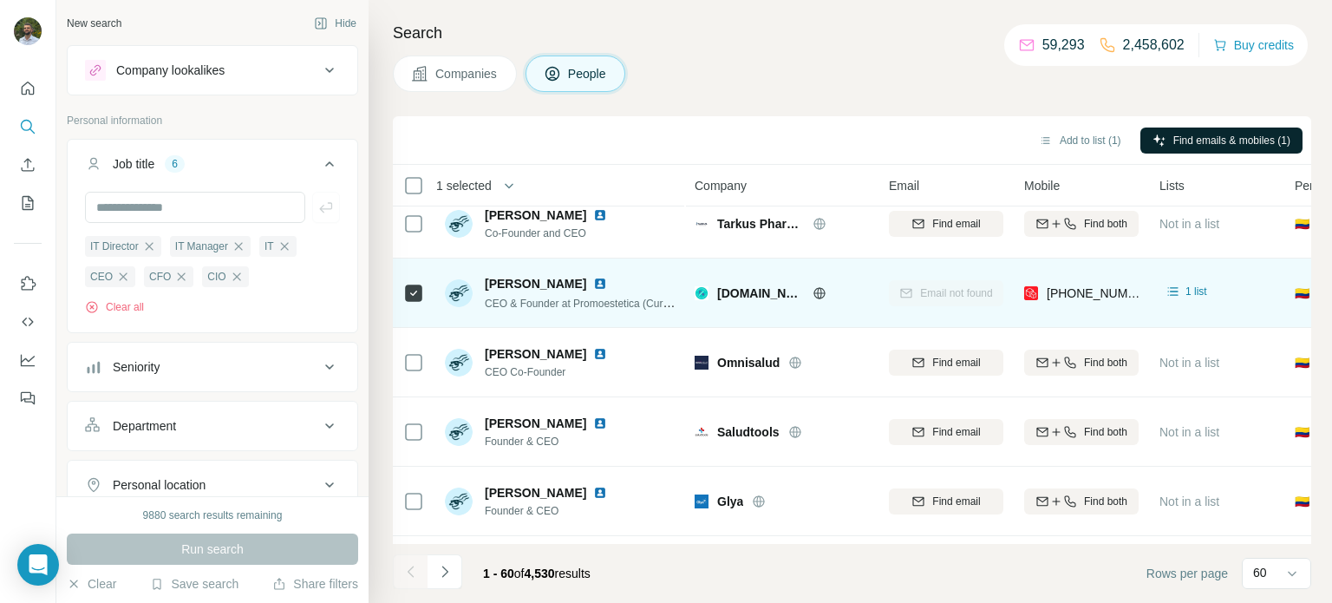
click at [631, 258] on td "[PERSON_NAME] CEO & Founder at Promoestetica (Current)" at bounding box center [561, 292] width 252 height 69
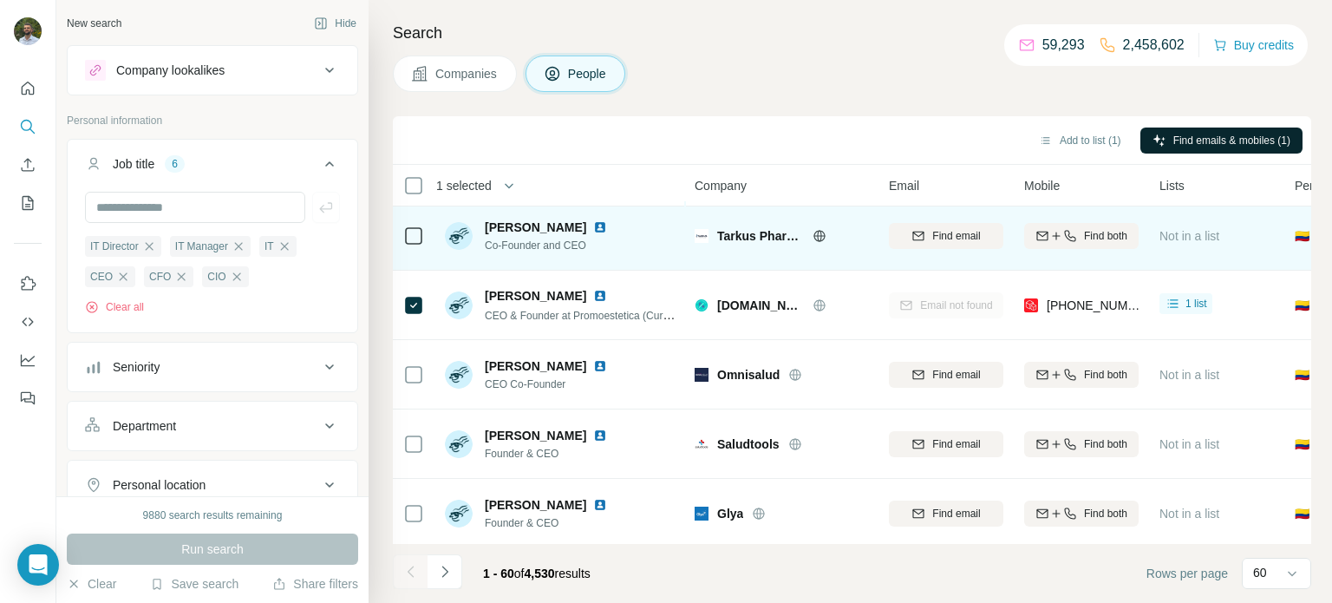
scroll to position [0, 0]
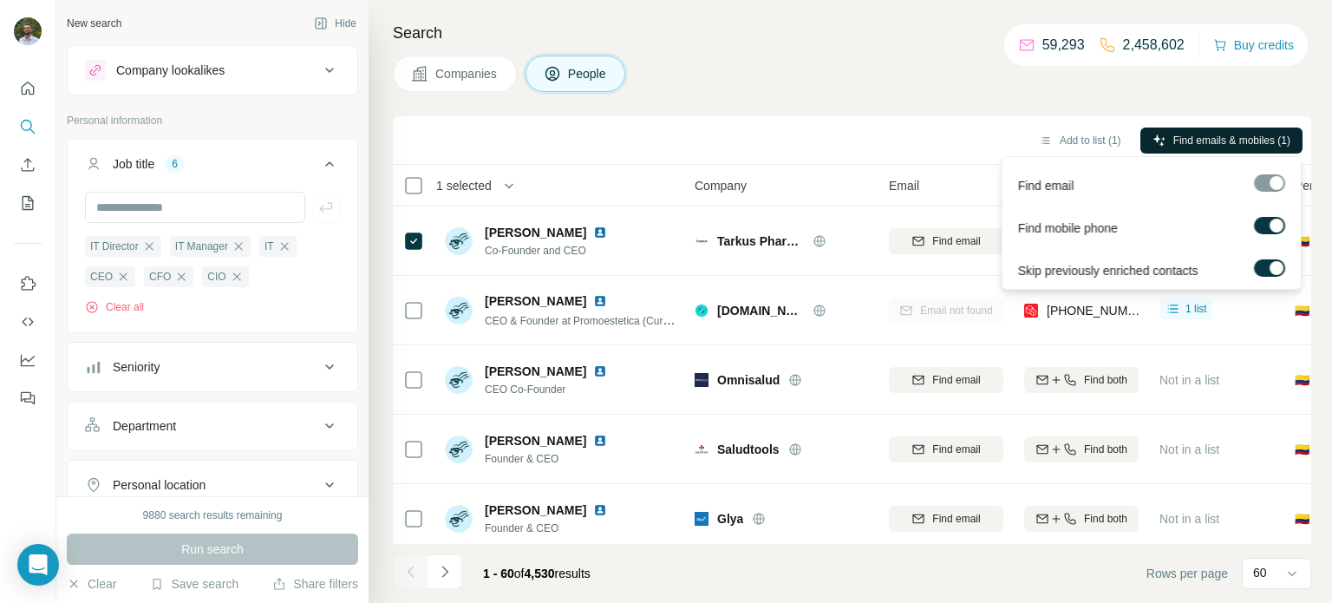
click at [1247, 142] on span "Find emails & mobiles (1)" at bounding box center [1232, 141] width 117 height 16
click at [907, 86] on div "Companies People" at bounding box center [852, 74] width 919 height 36
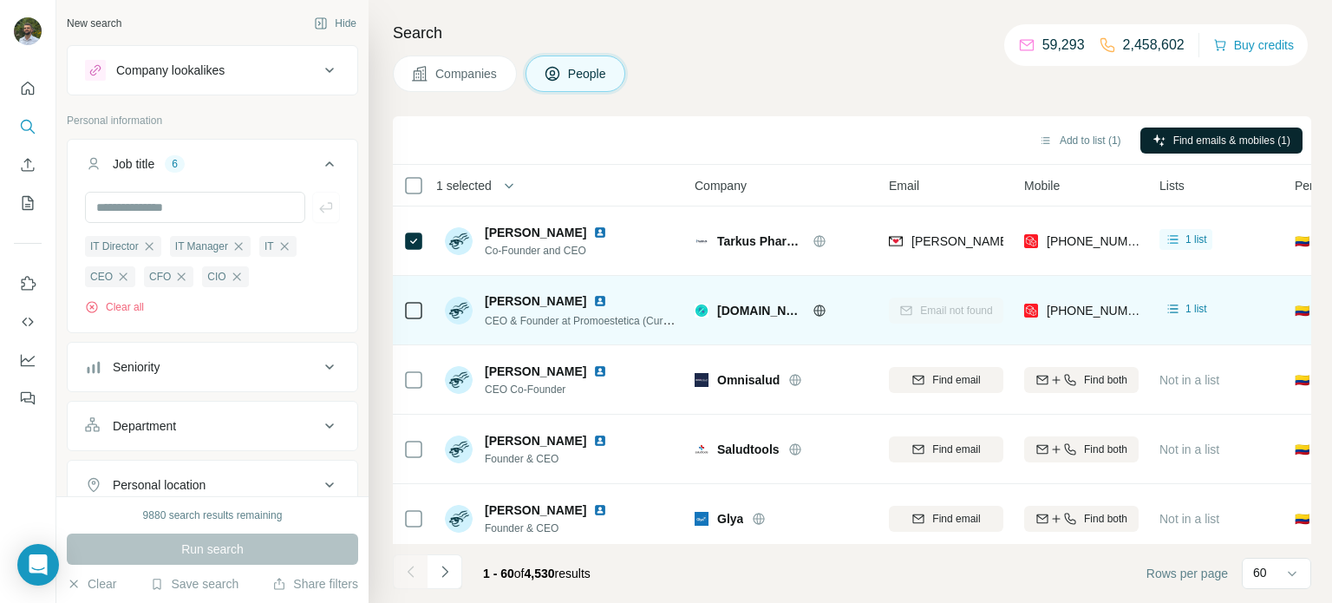
click at [593, 299] on img at bounding box center [600, 301] width 14 height 14
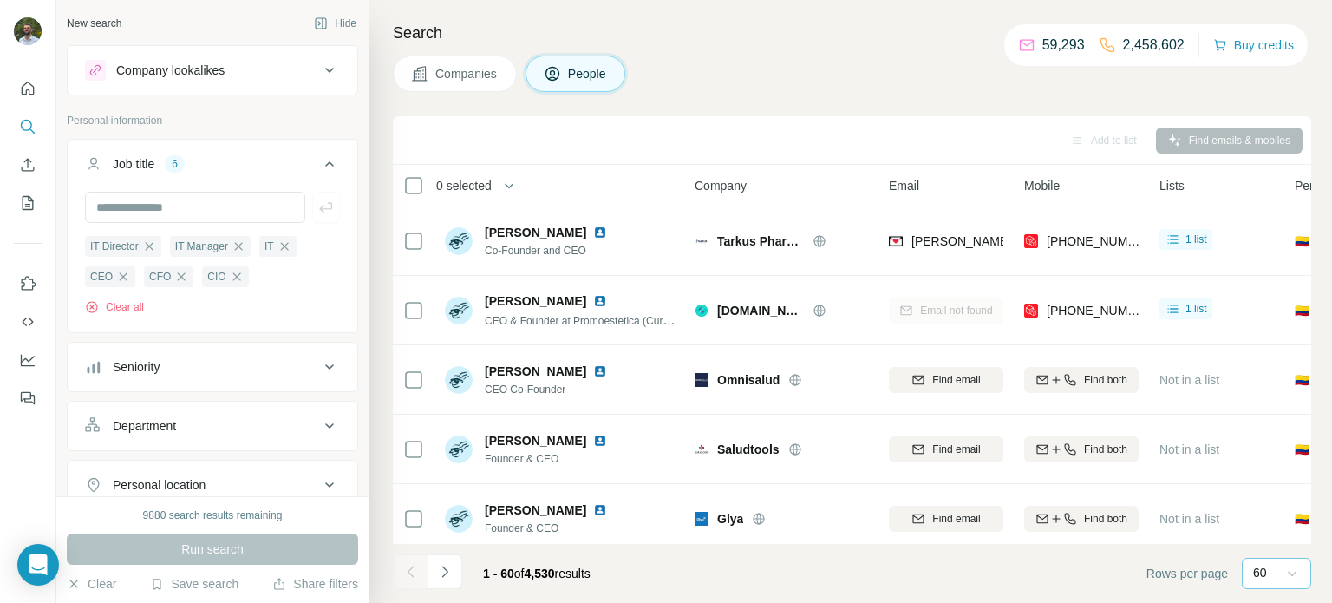
click at [1284, 566] on icon at bounding box center [1292, 573] width 17 height 17
click at [1036, 576] on footer "1 - 60 of 4,530 results Rows per page 60" at bounding box center [852, 573] width 919 height 59
click at [771, 75] on div "Companies People" at bounding box center [852, 74] width 919 height 36
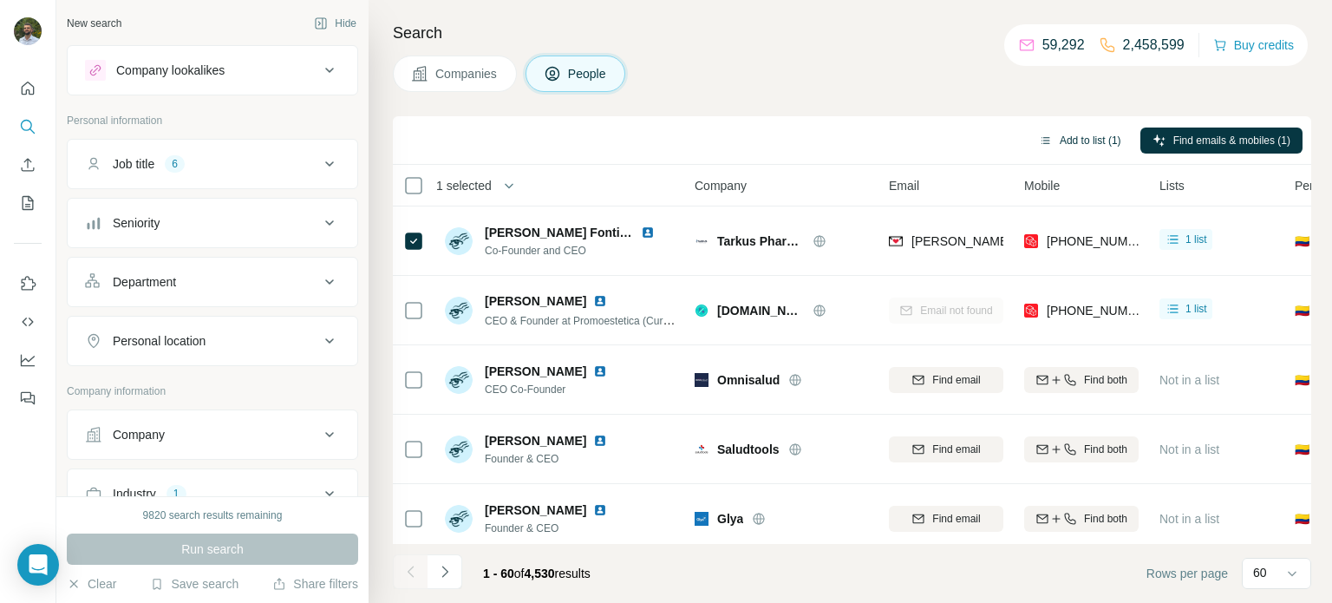
click at [1067, 139] on button "Add to list (1)" at bounding box center [1080, 141] width 107 height 26
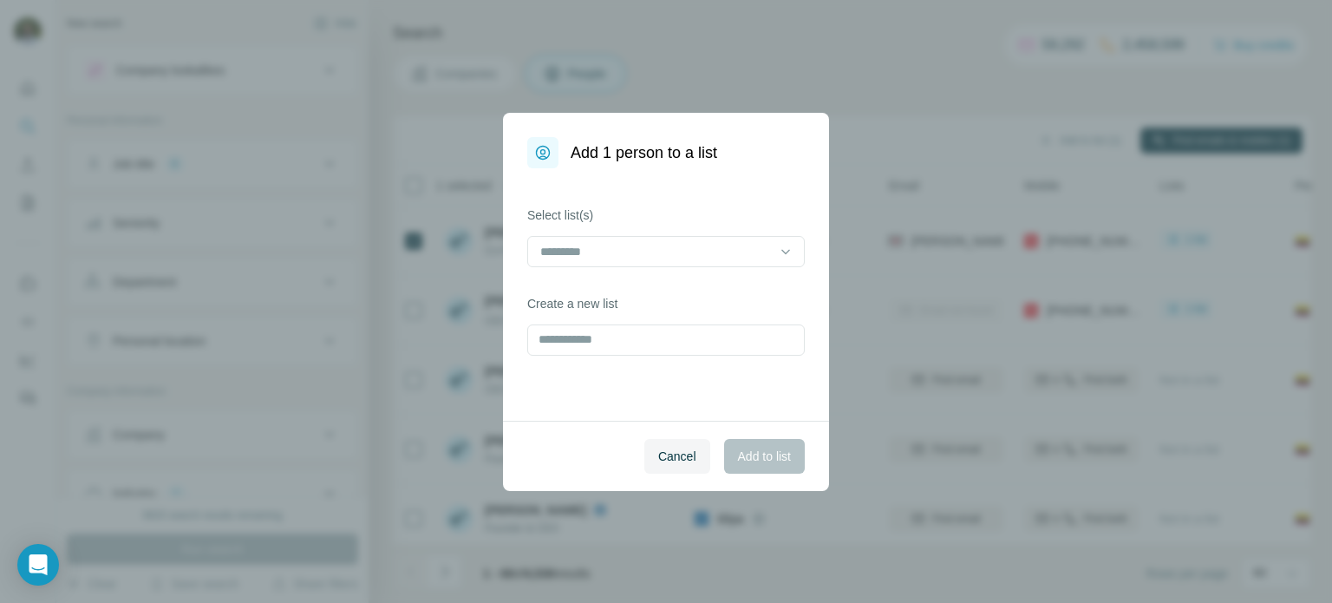
click at [1070, 135] on div "Add 1 person to a list Select list(s) Create a new list Cancel Add to list" at bounding box center [666, 301] width 1332 height 603
click at [599, 253] on input at bounding box center [656, 251] width 234 height 19
click at [604, 285] on div "zorg" at bounding box center [666, 290] width 248 height 17
click at [607, 399] on div "Select list(s) zorg Create a new list" at bounding box center [666, 294] width 326 height 252
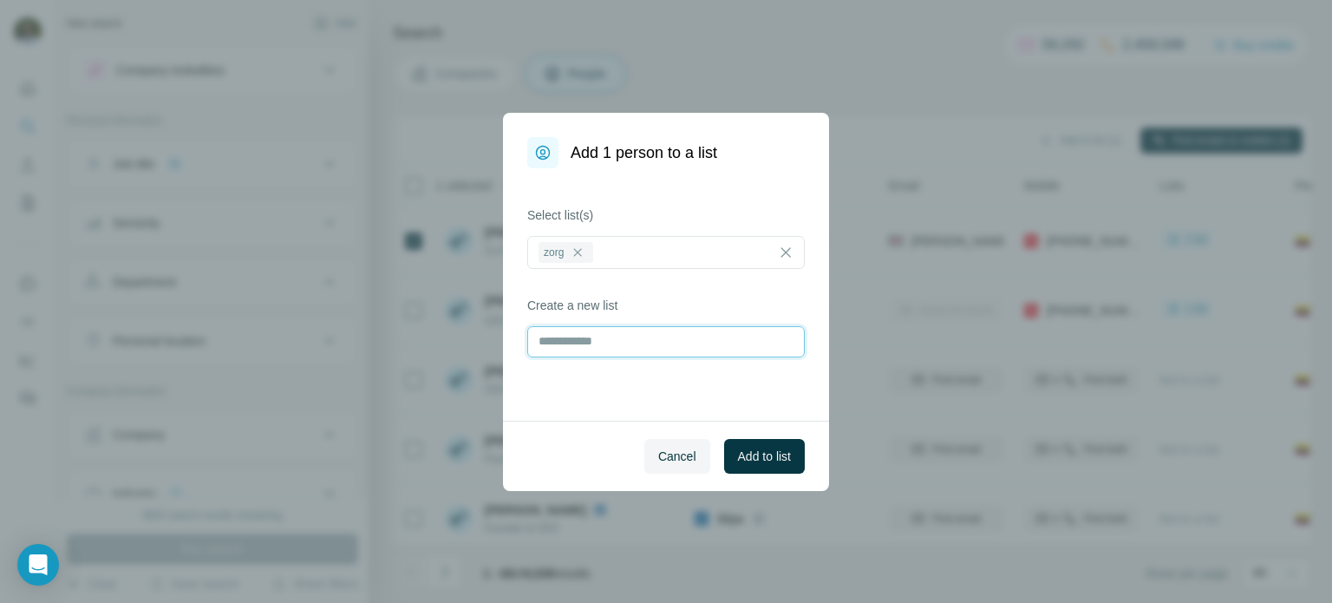
click at [593, 340] on input "text" at bounding box center [666, 341] width 278 height 31
type input "*******"
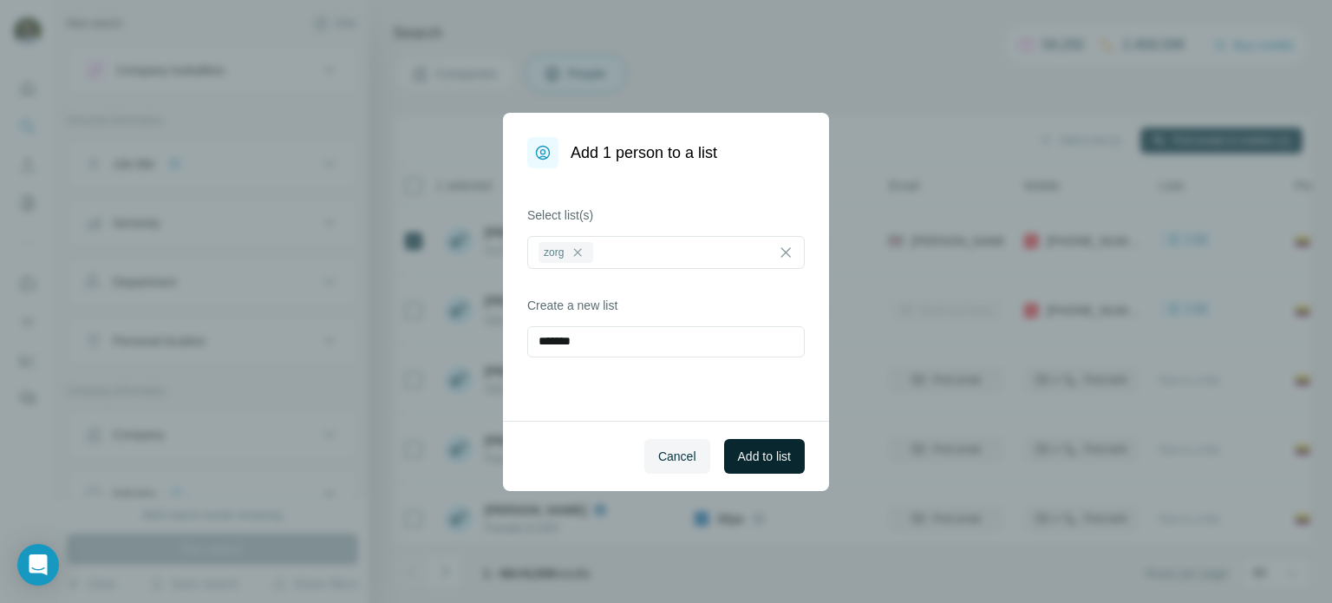
click at [752, 462] on span "Add to list" at bounding box center [764, 456] width 53 height 17
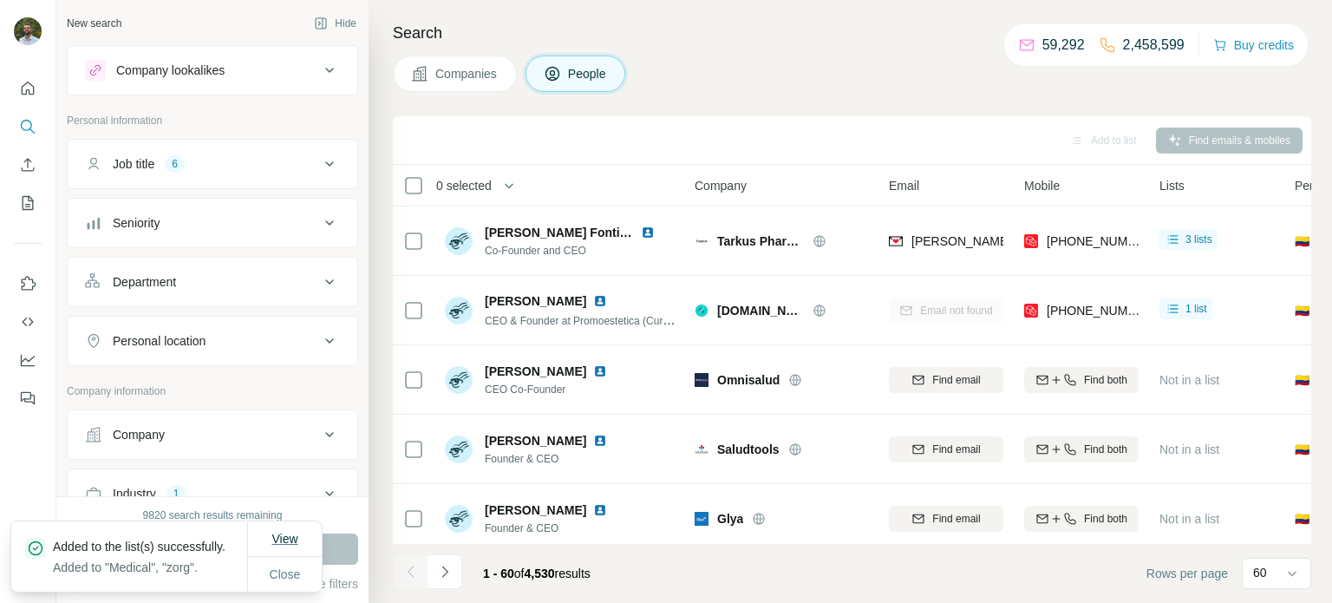
click at [285, 539] on button "View" at bounding box center [284, 538] width 50 height 31
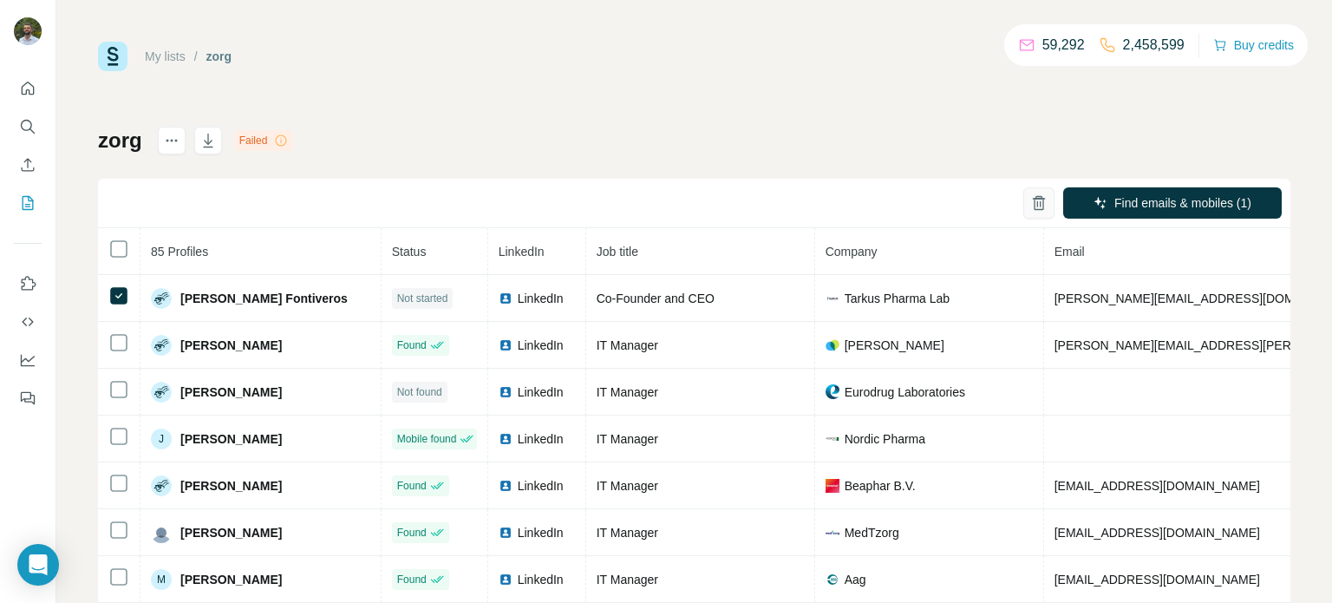
click at [1030, 200] on button "button" at bounding box center [1039, 202] width 31 height 31
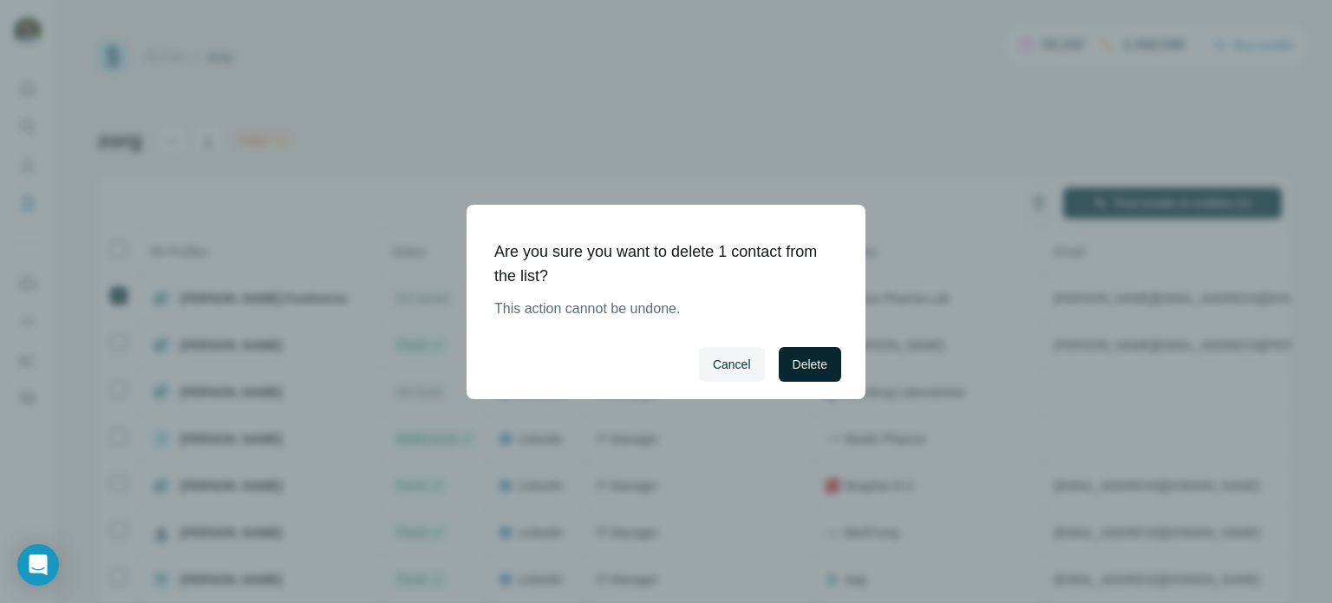
click at [808, 347] on button "Delete" at bounding box center [810, 364] width 62 height 35
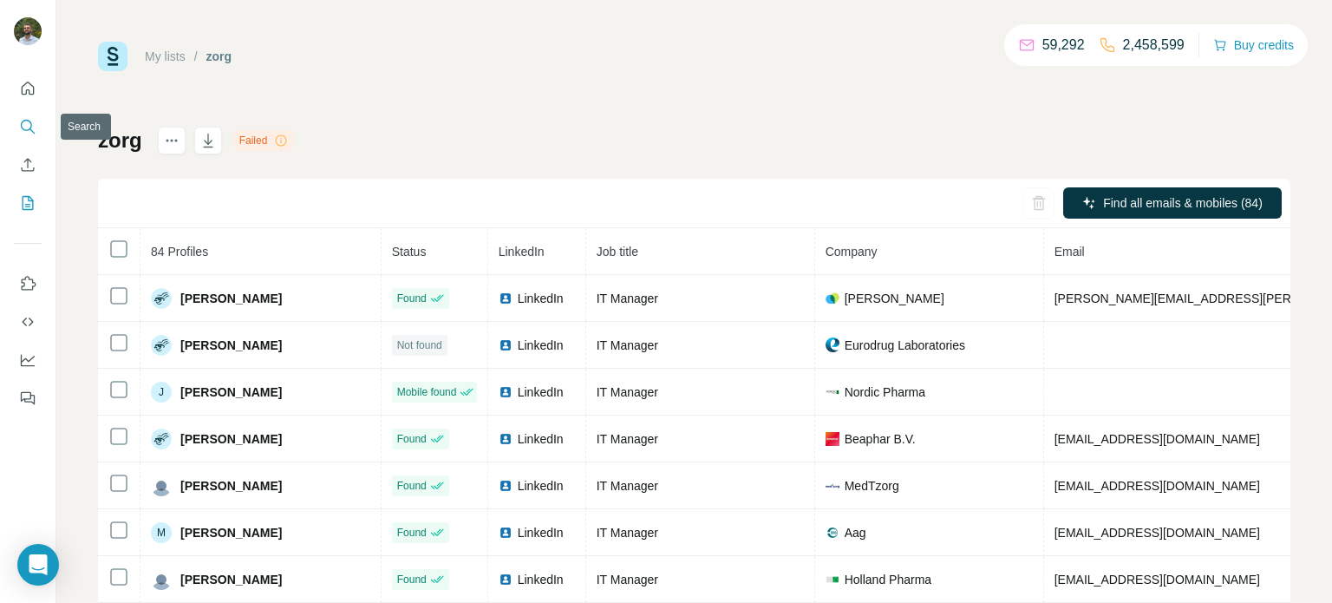
click at [32, 118] on icon "Search" at bounding box center [27, 126] width 17 height 17
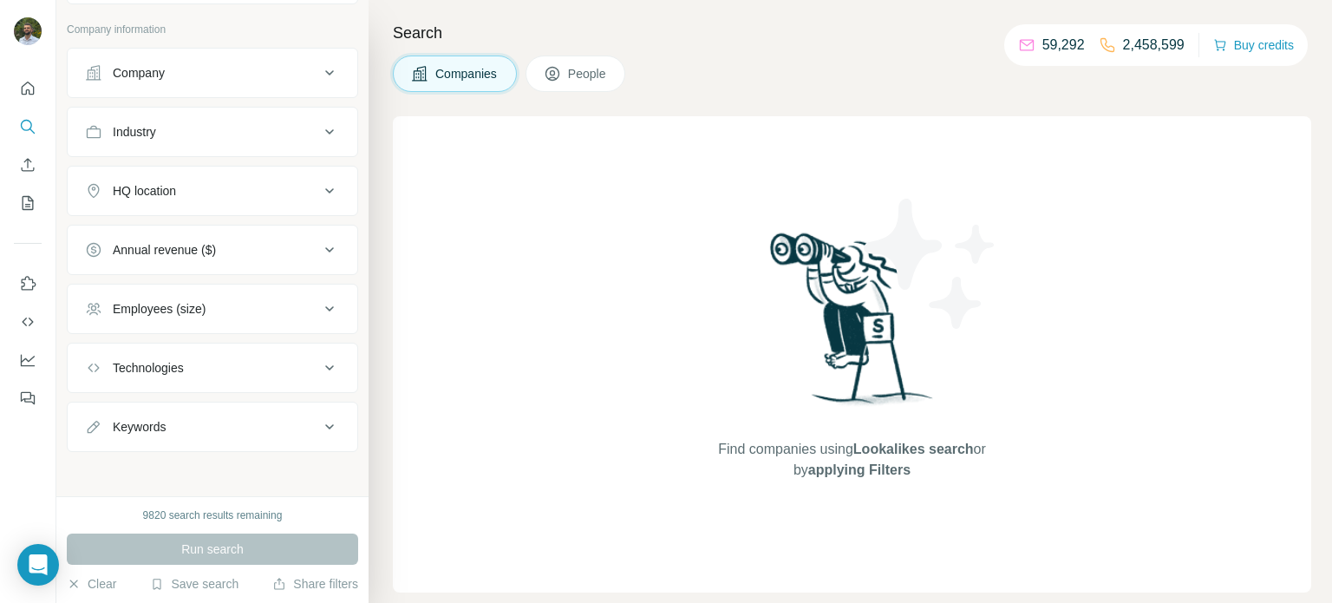
scroll to position [92, 0]
click at [569, 63] on button "People" at bounding box center [576, 74] width 101 height 36
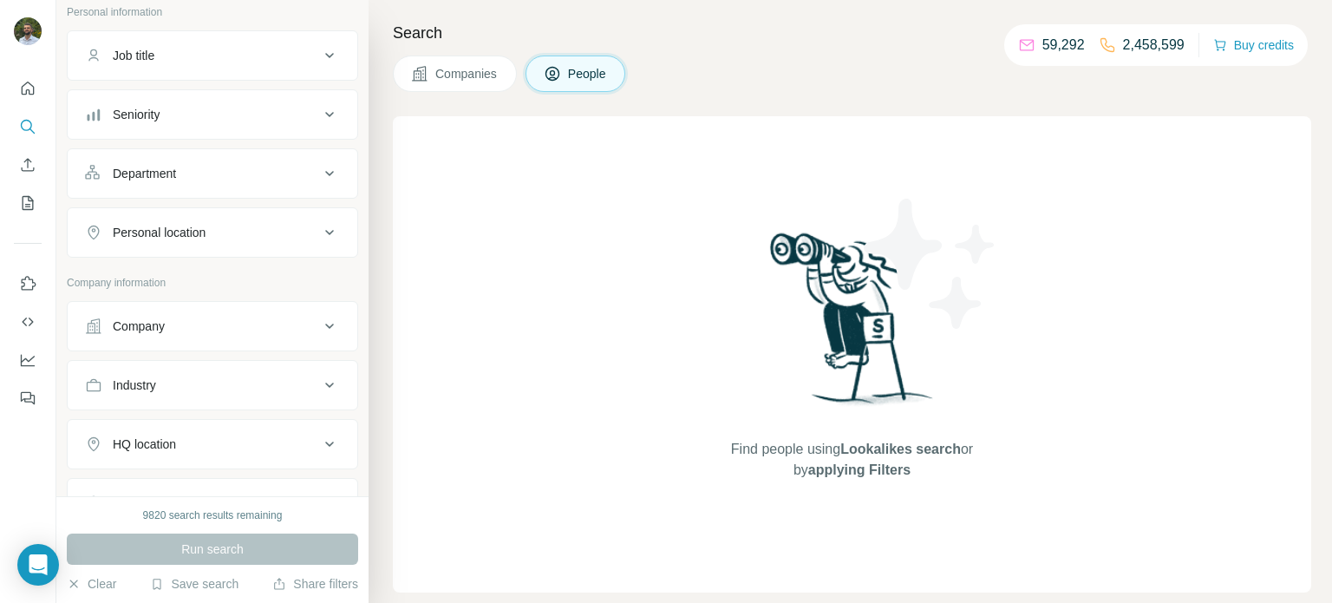
scroll to position [130, 0]
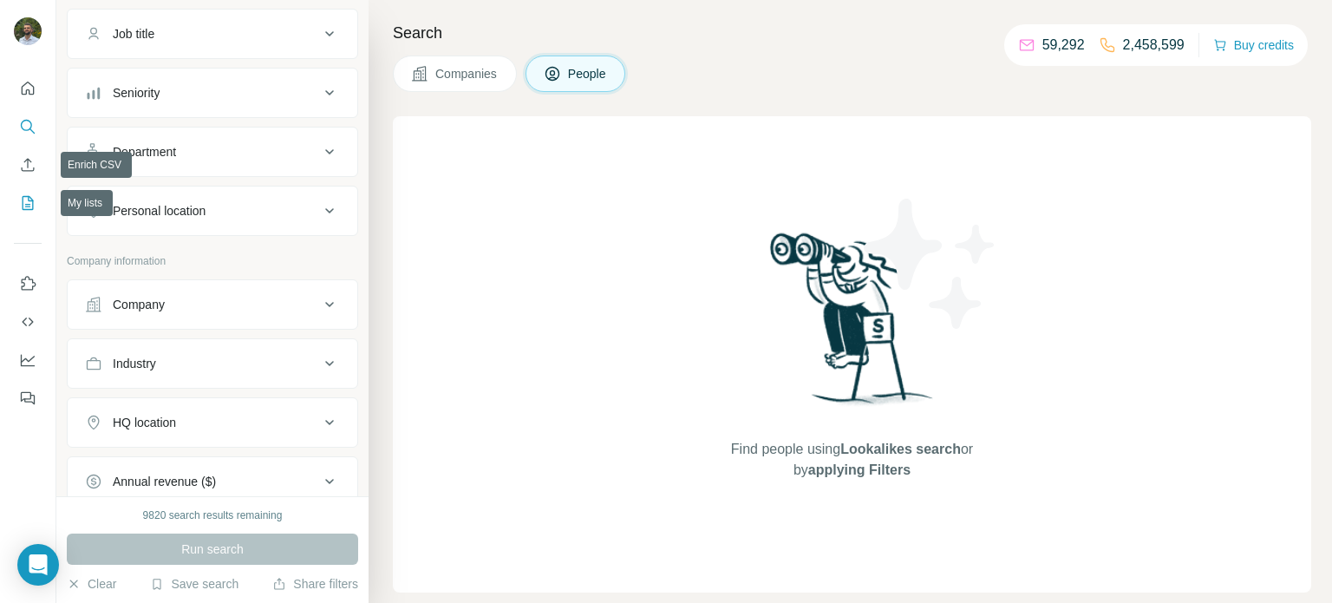
click at [26, 191] on button "My lists" at bounding box center [28, 202] width 28 height 31
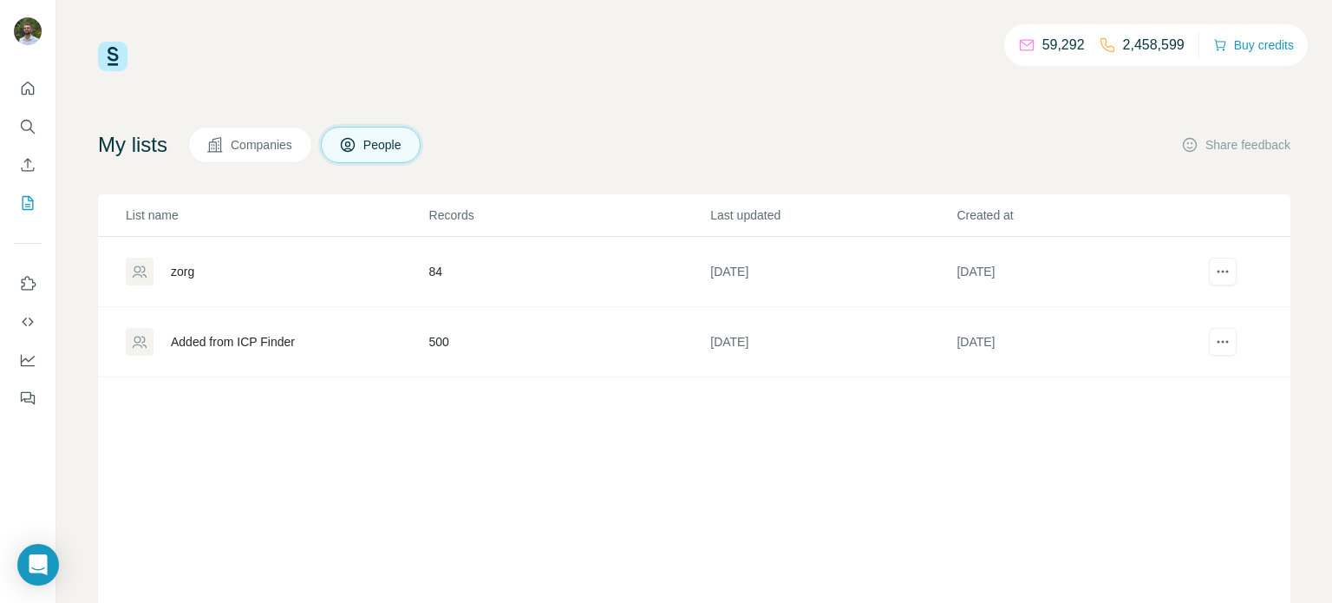
click at [256, 270] on div "zorg" at bounding box center [277, 272] width 302 height 28
